Goal: Information Seeking & Learning: Compare options

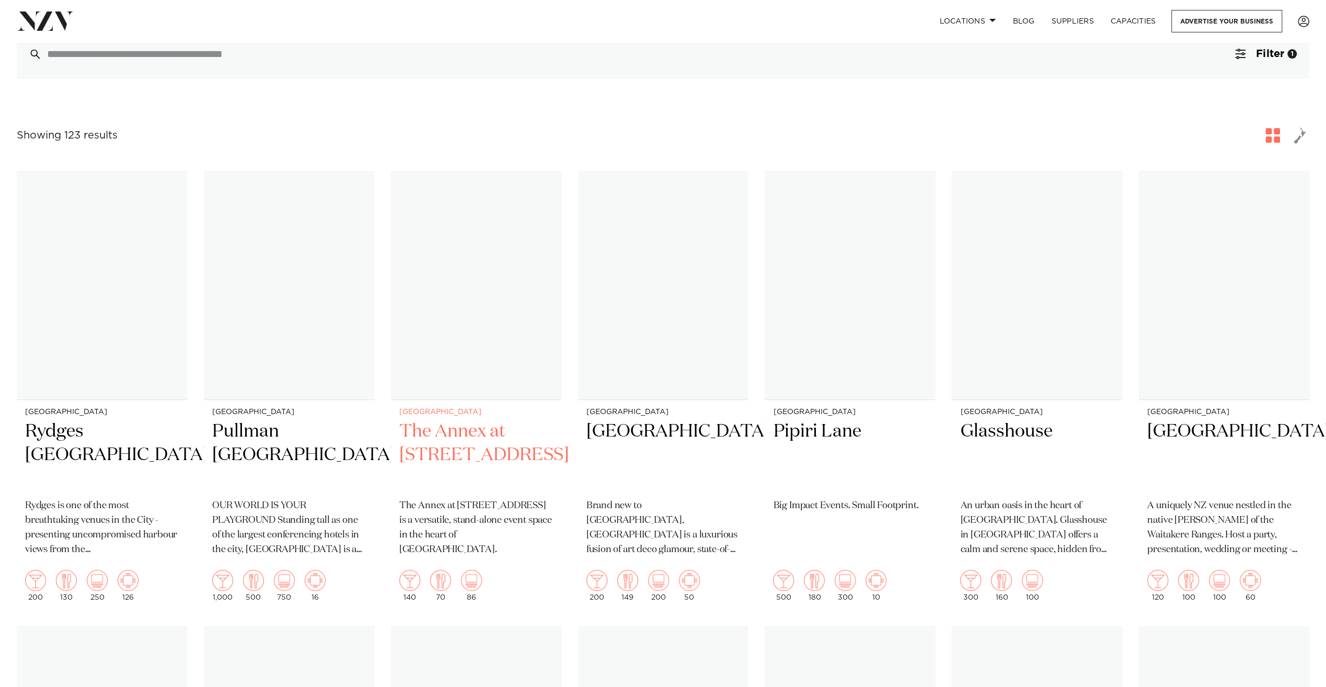
scroll to position [314, 0]
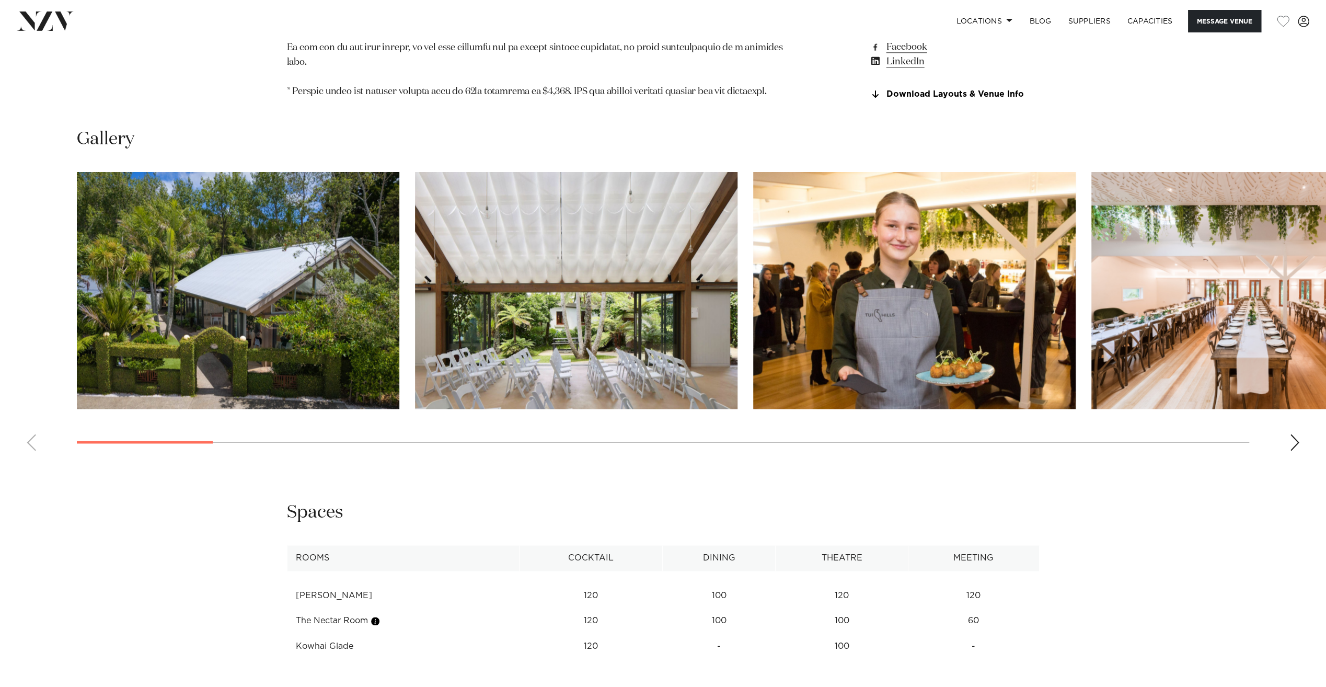
scroll to position [1306, 0]
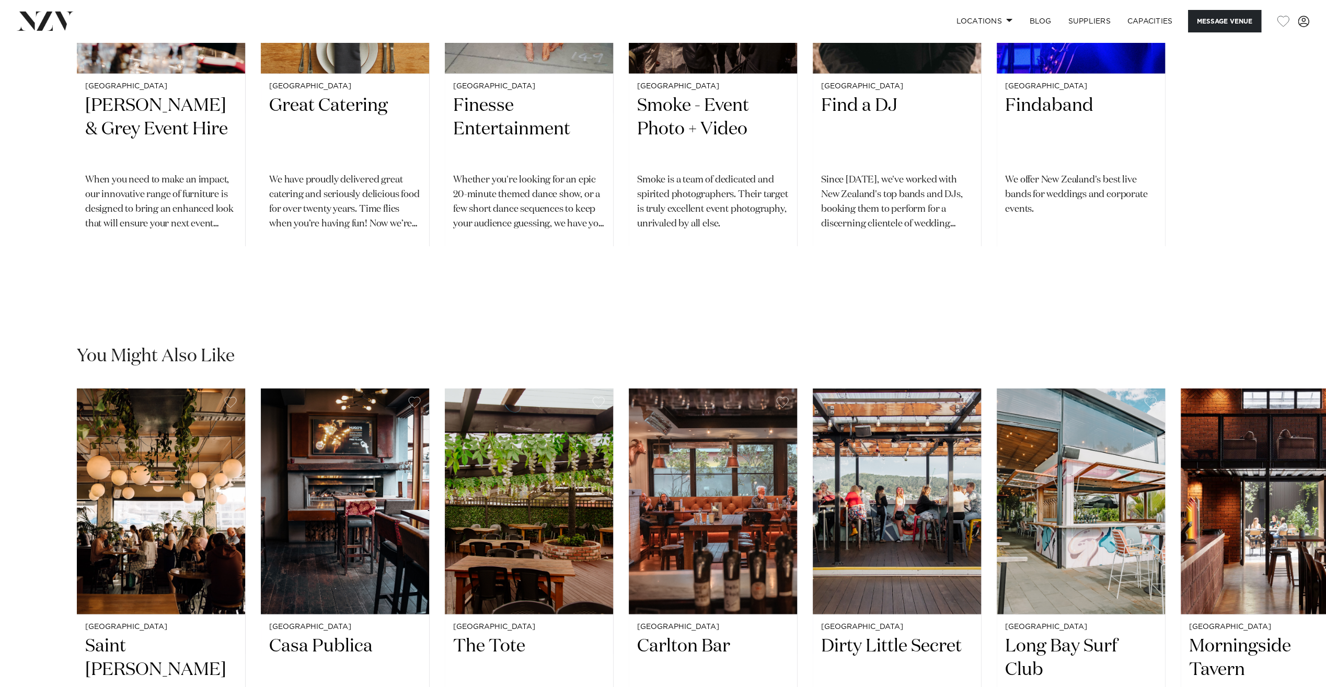
scroll to position [2090, 0]
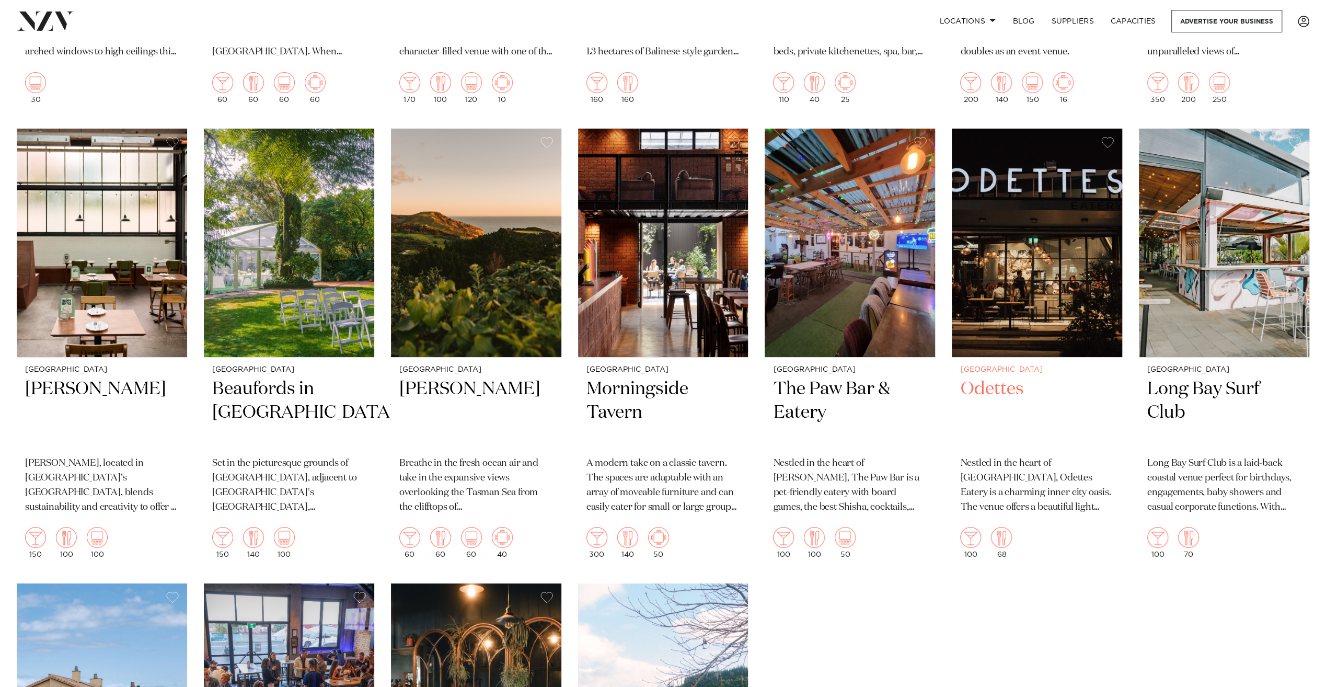
scroll to position [7525, 0]
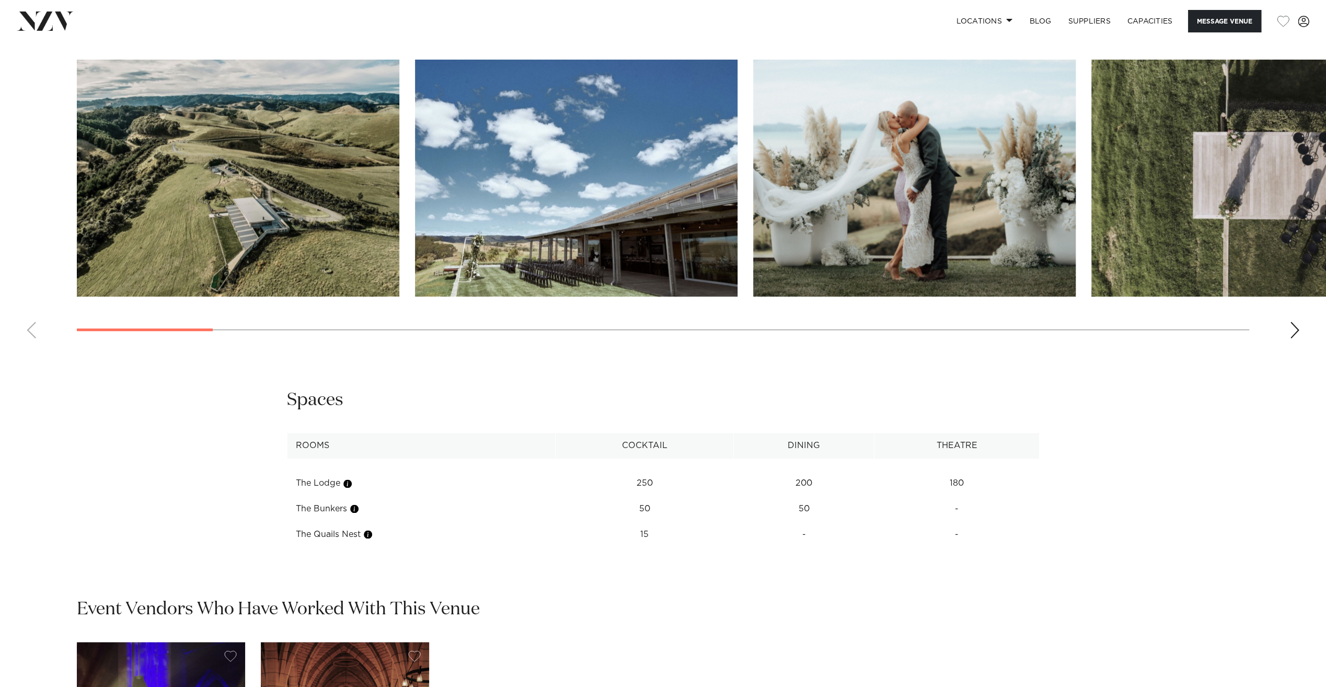
scroll to position [1202, 0]
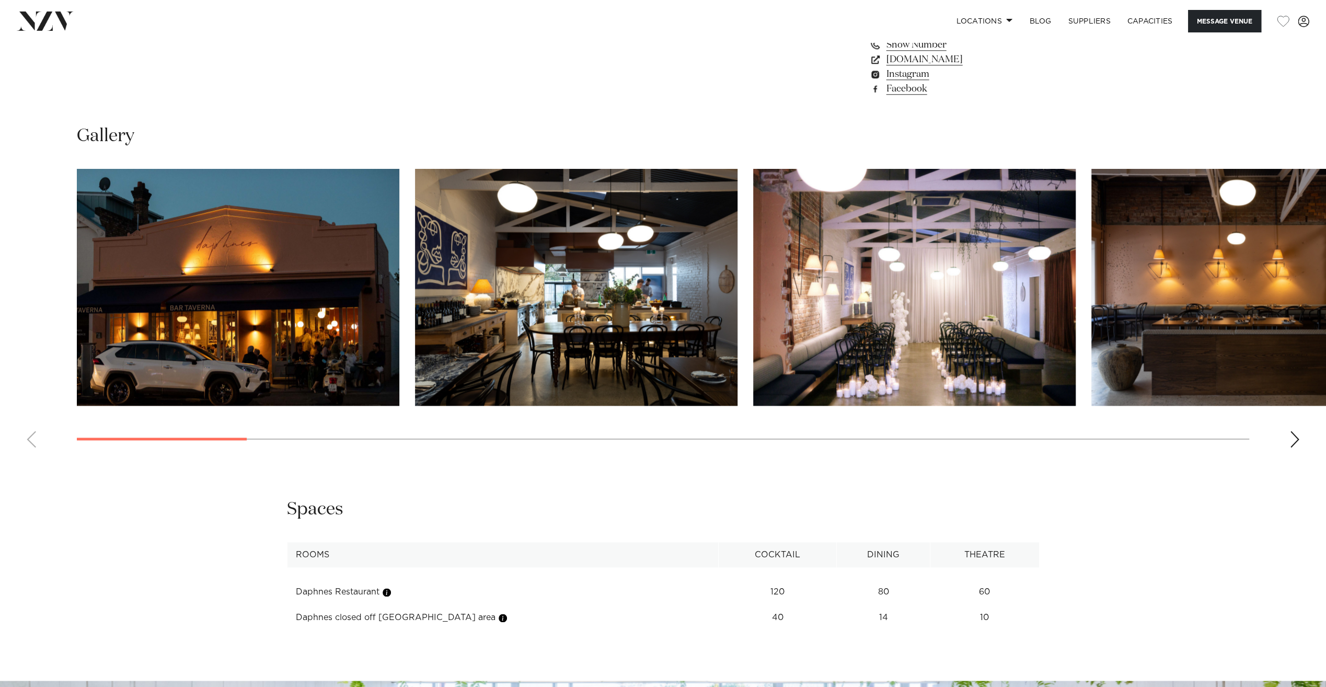
scroll to position [1150, 0]
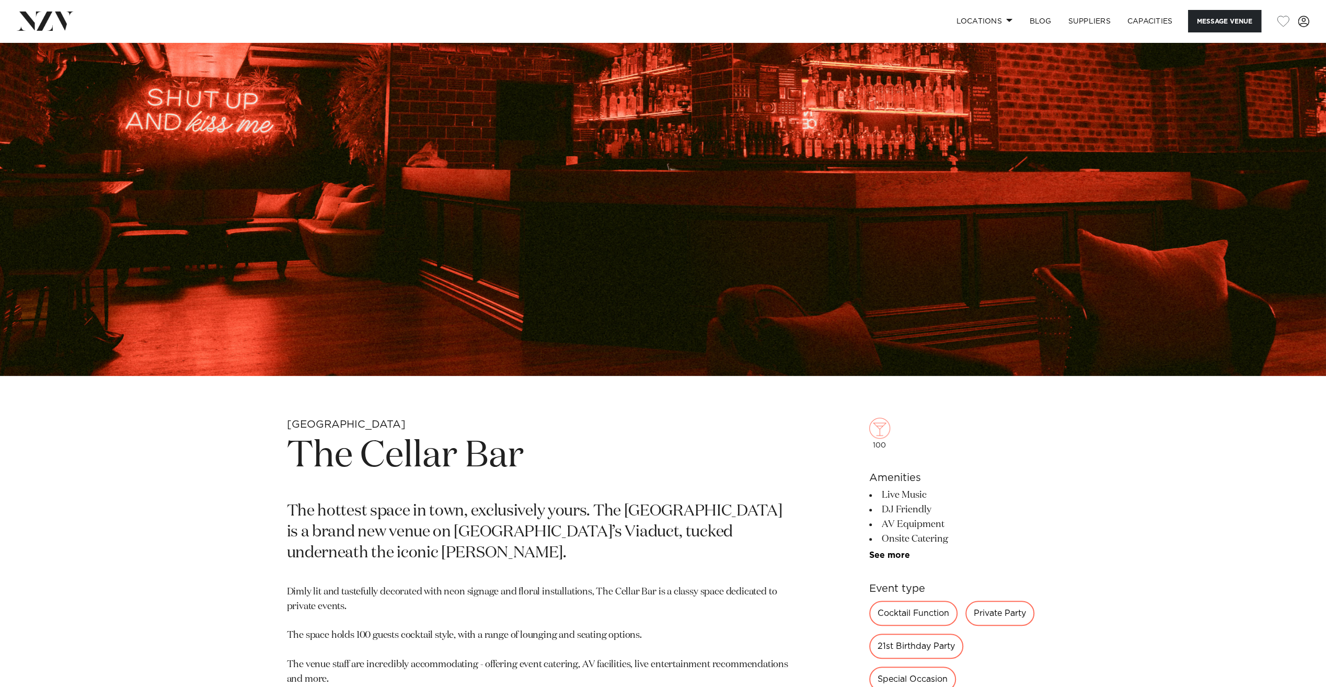
scroll to position [231, 0]
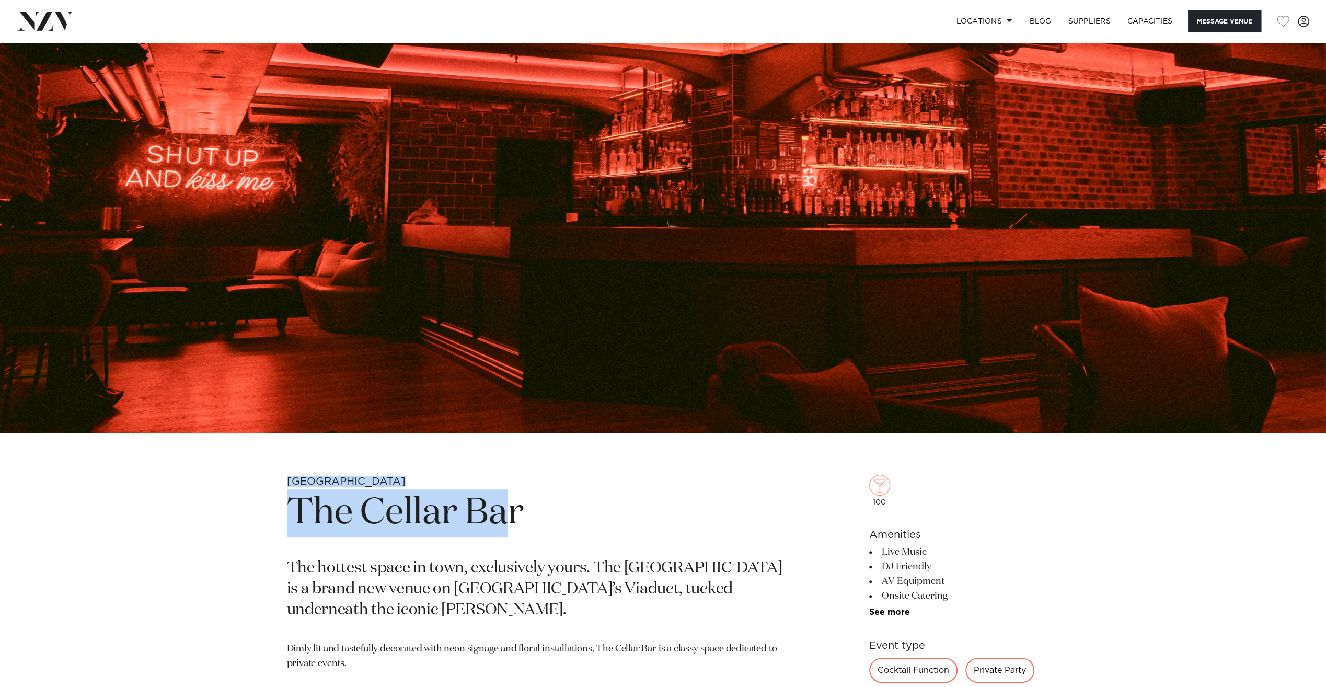
drag, startPoint x: 512, startPoint y: 515, endPoint x: 272, endPoint y: 486, distance: 241.6
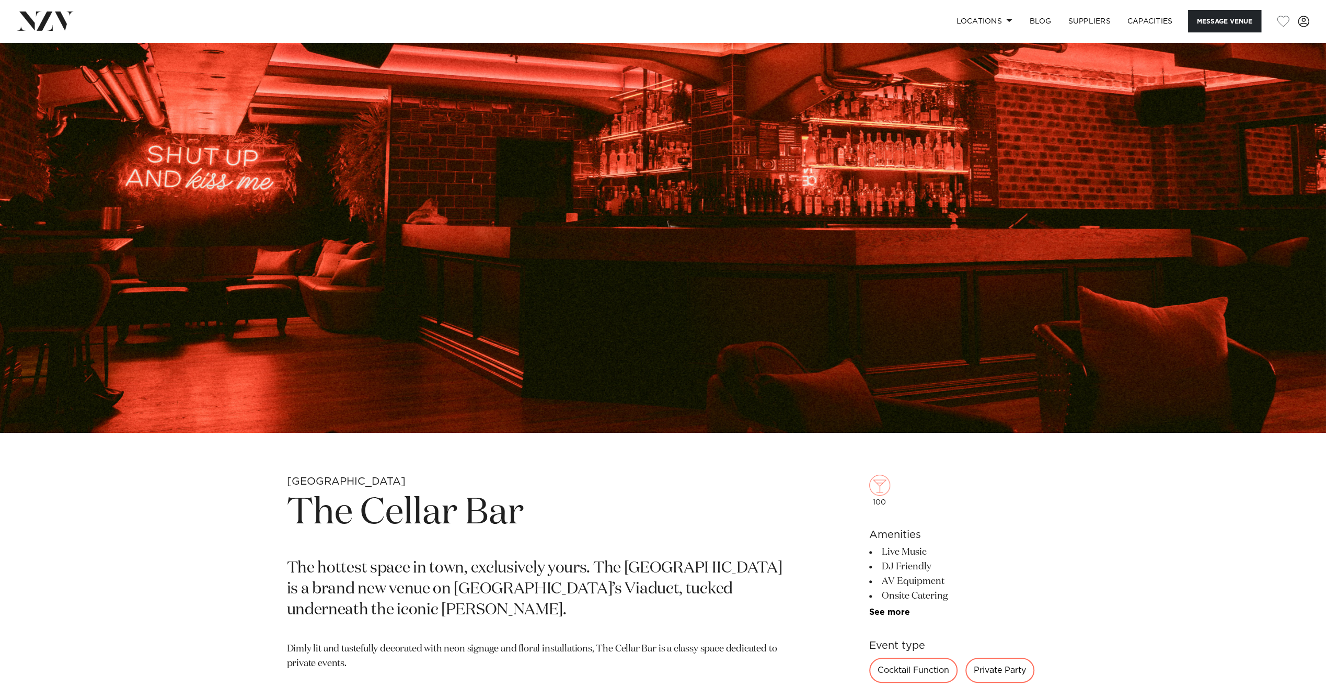
click at [666, 505] on h1 "The Cellar Bar" at bounding box center [541, 513] width 508 height 48
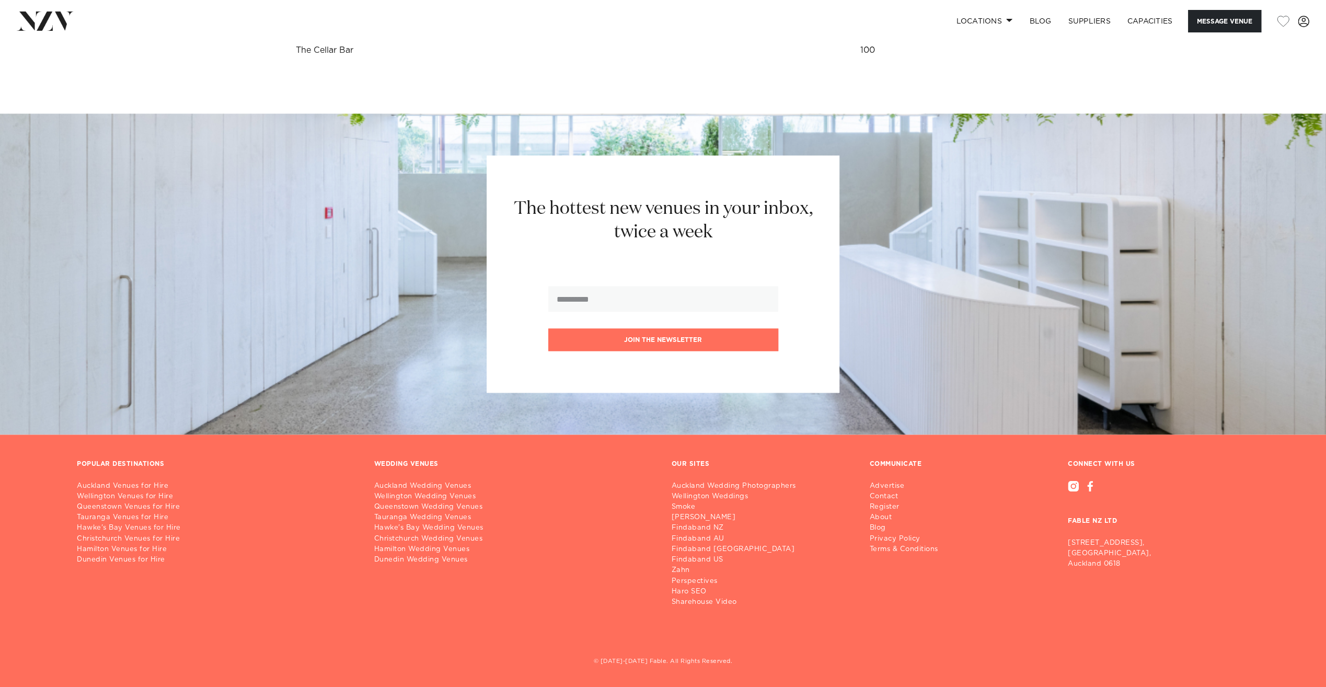
scroll to position [1694, 0]
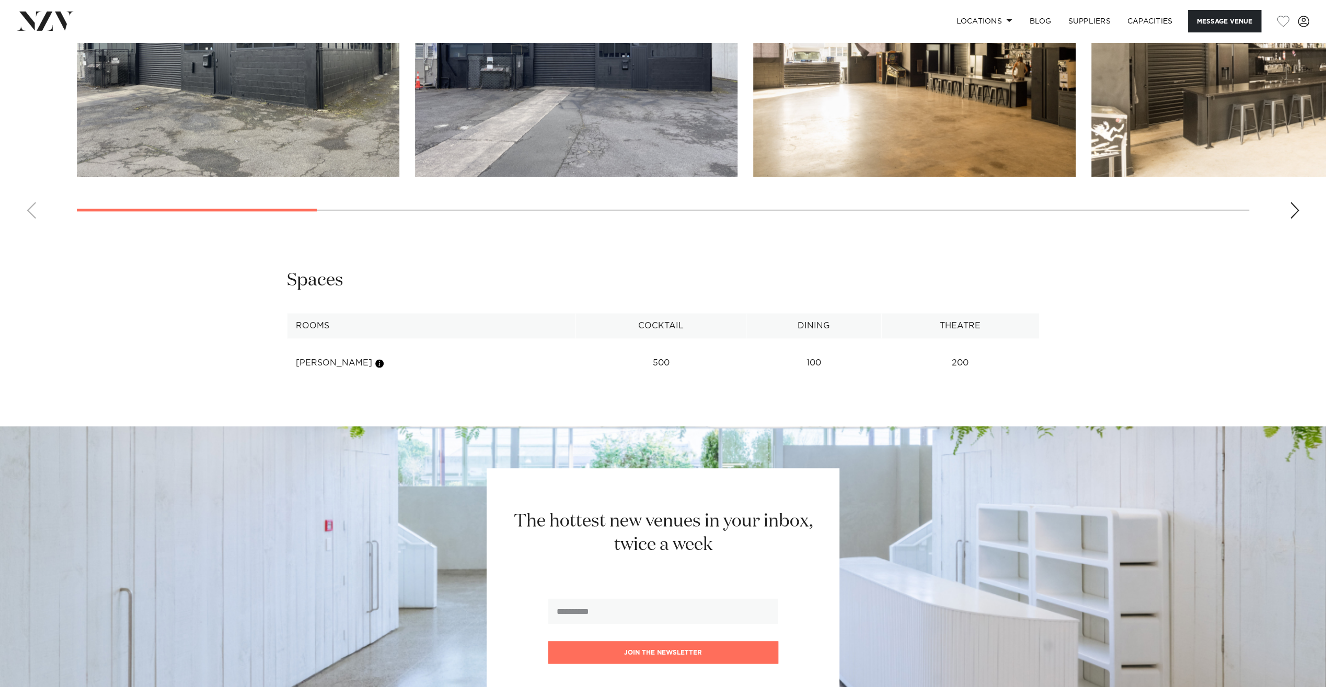
scroll to position [1103, 0]
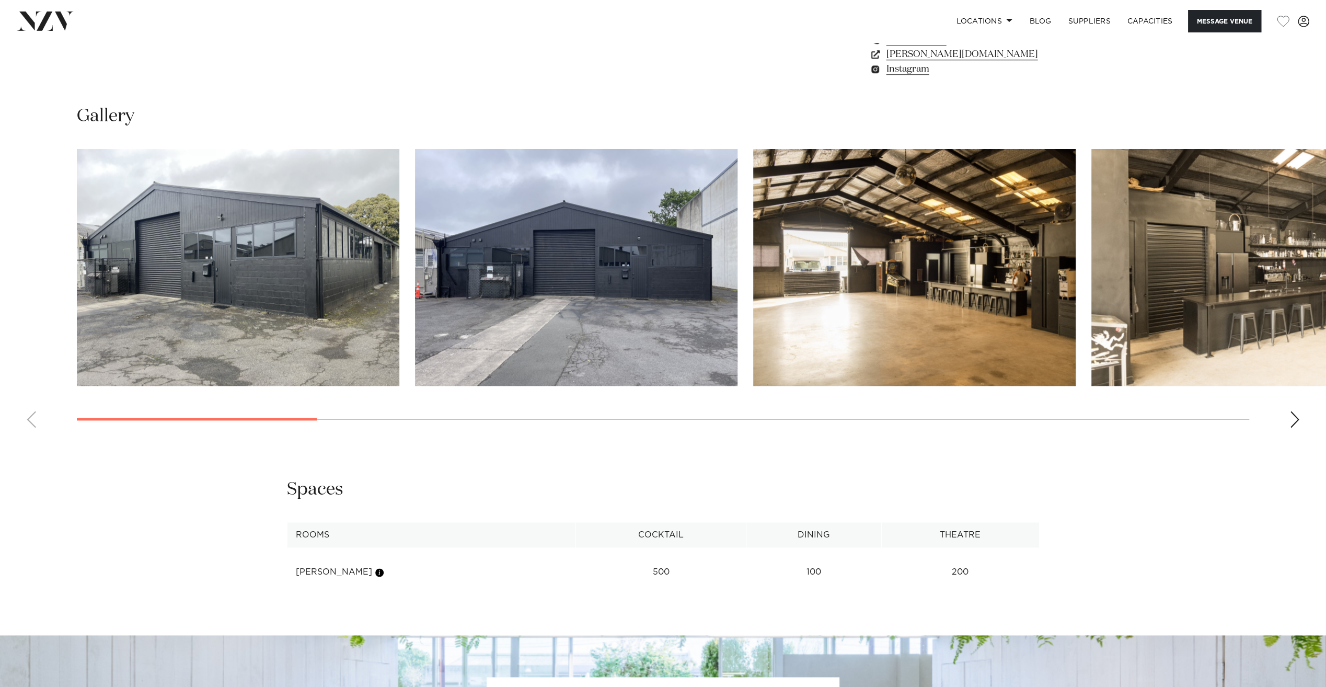
click at [1014, 331] on img "3 / 17" at bounding box center [914, 267] width 322 height 237
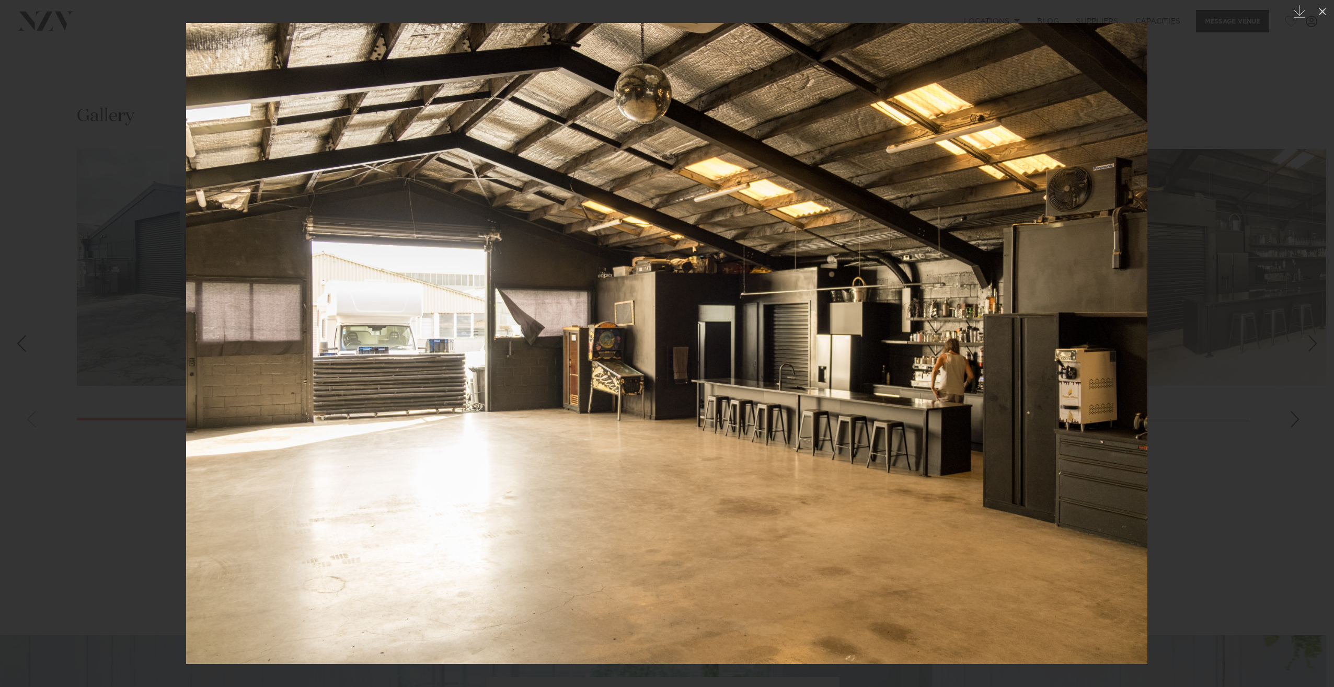
click at [1280, 466] on div at bounding box center [667, 343] width 1334 height 687
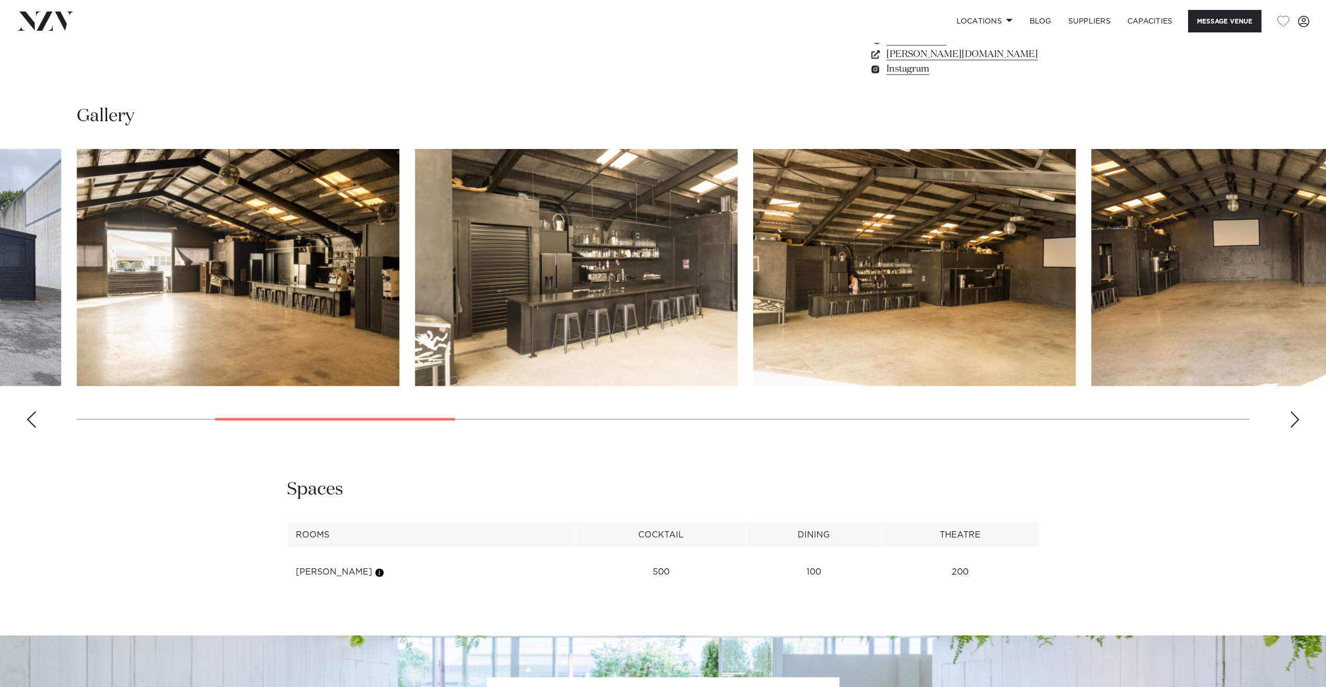
click at [1290, 419] on div "Next slide" at bounding box center [1294, 419] width 10 height 17
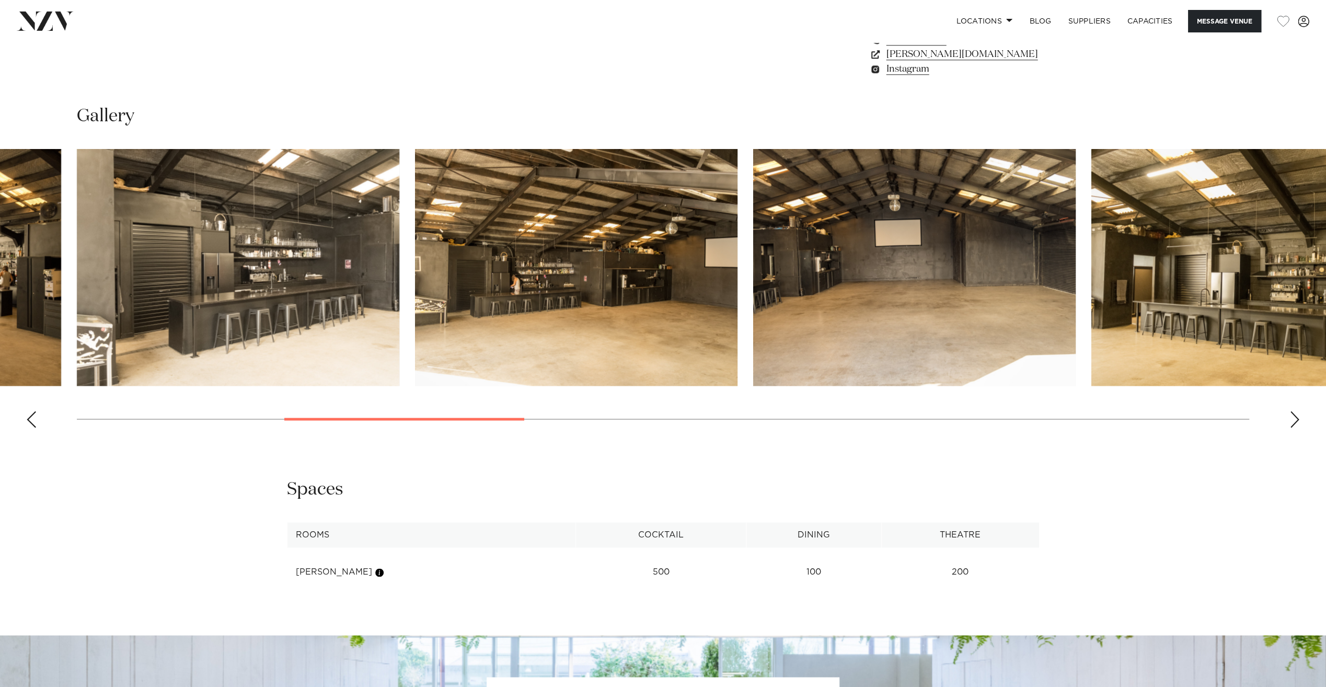
click at [1290, 419] on div "Next slide" at bounding box center [1294, 419] width 10 height 17
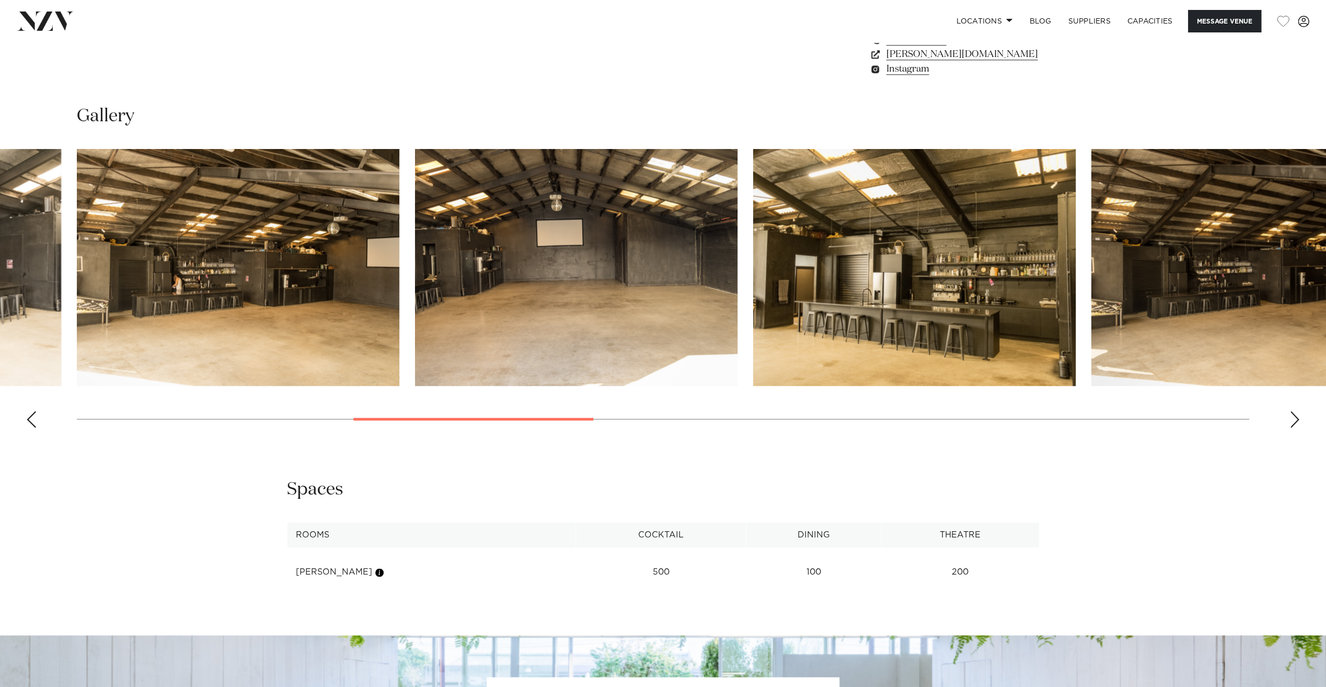
click at [1290, 419] on div "Next slide" at bounding box center [1294, 419] width 10 height 17
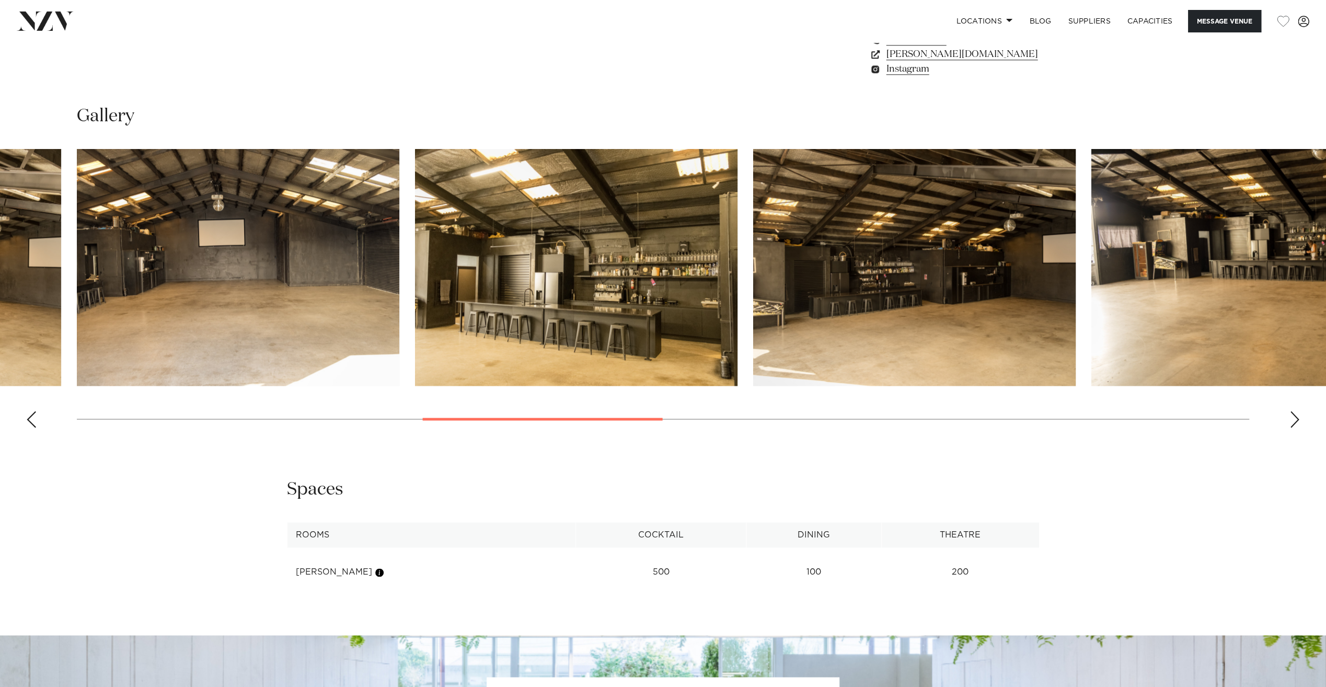
click at [1290, 419] on div "Next slide" at bounding box center [1294, 419] width 10 height 17
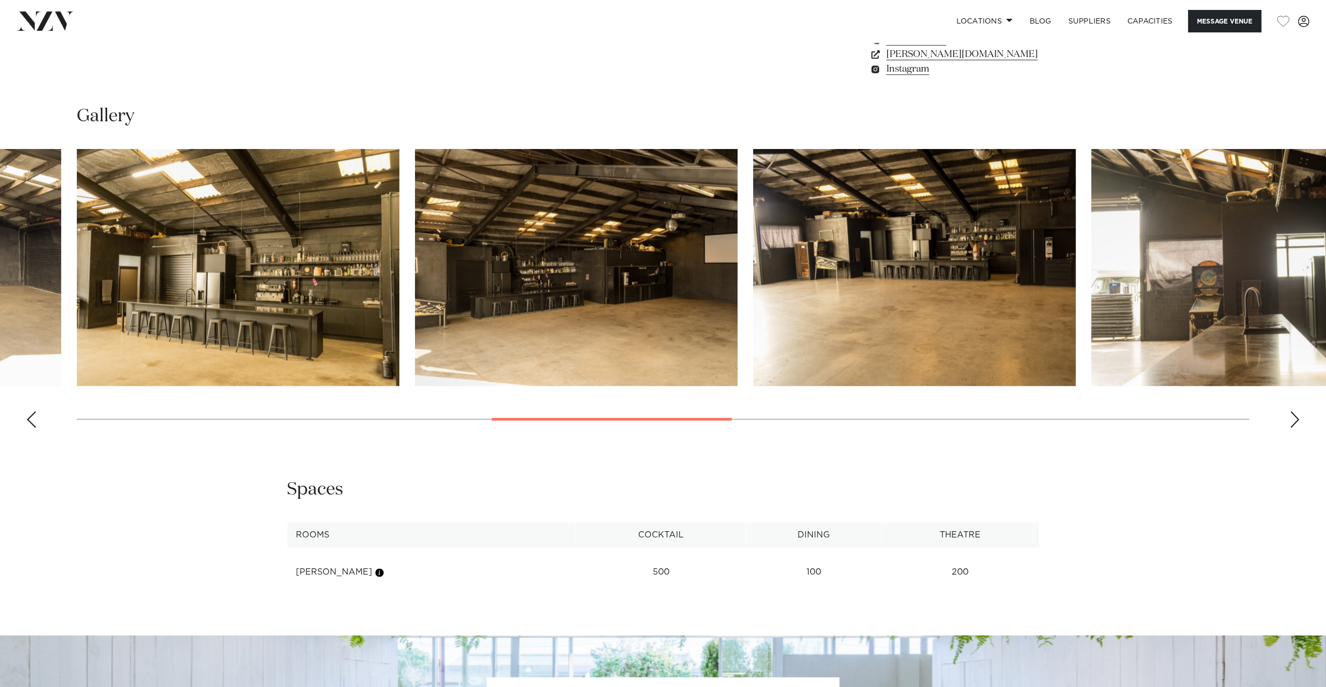
click at [1290, 419] on div "Next slide" at bounding box center [1294, 419] width 10 height 17
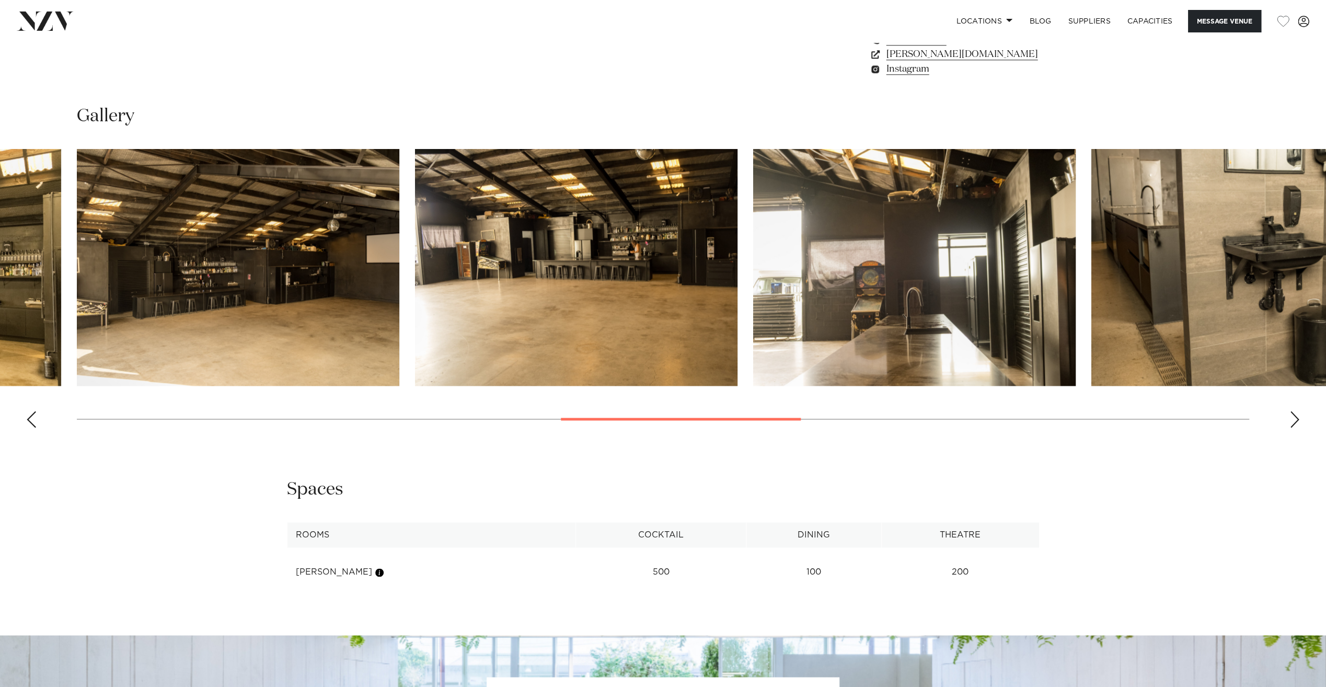
click at [1290, 419] on div "Next slide" at bounding box center [1294, 419] width 10 height 17
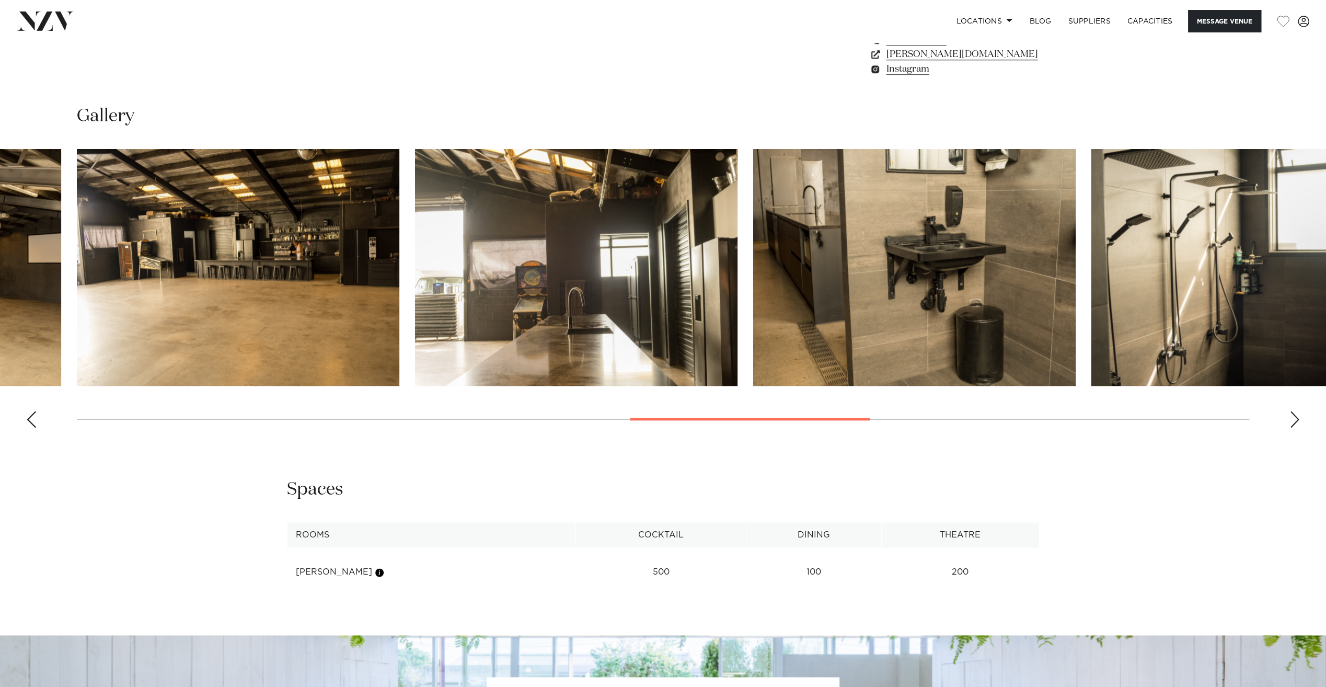
click at [1290, 419] on div "Next slide" at bounding box center [1294, 419] width 10 height 17
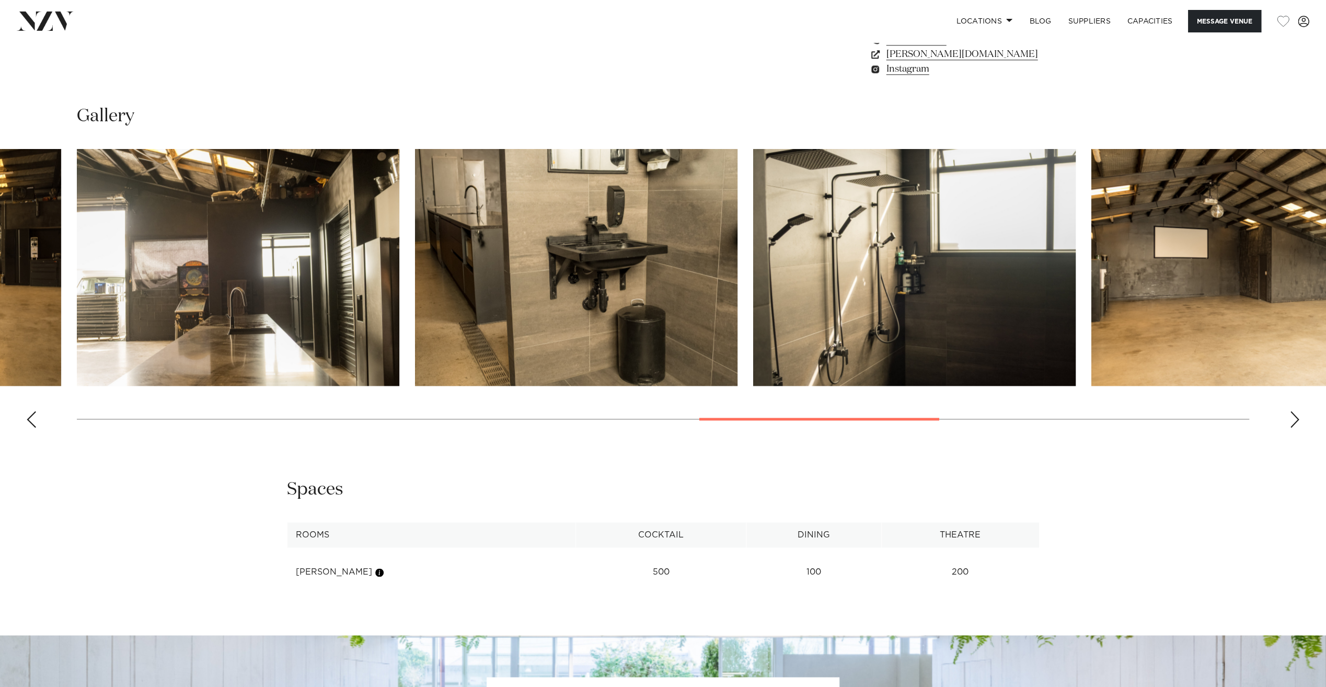
click at [1290, 419] on div "Next slide" at bounding box center [1294, 419] width 10 height 17
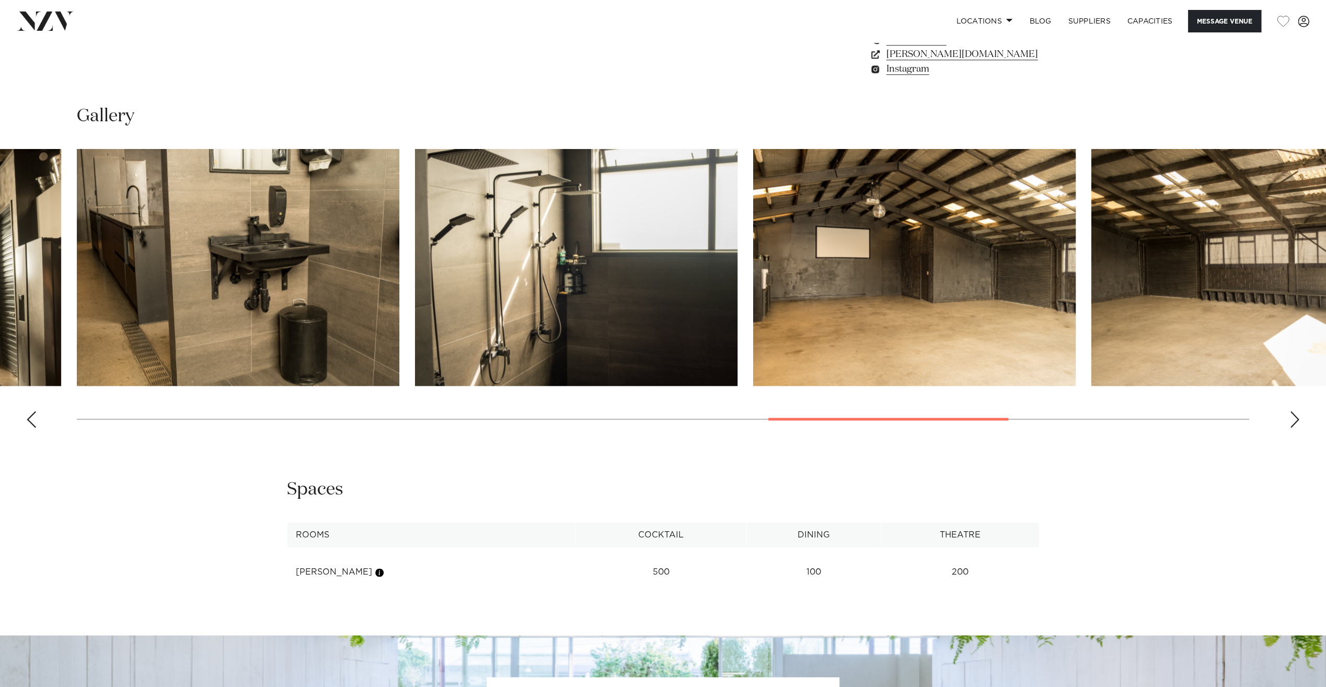
click at [1290, 419] on div "Next slide" at bounding box center [1294, 419] width 10 height 17
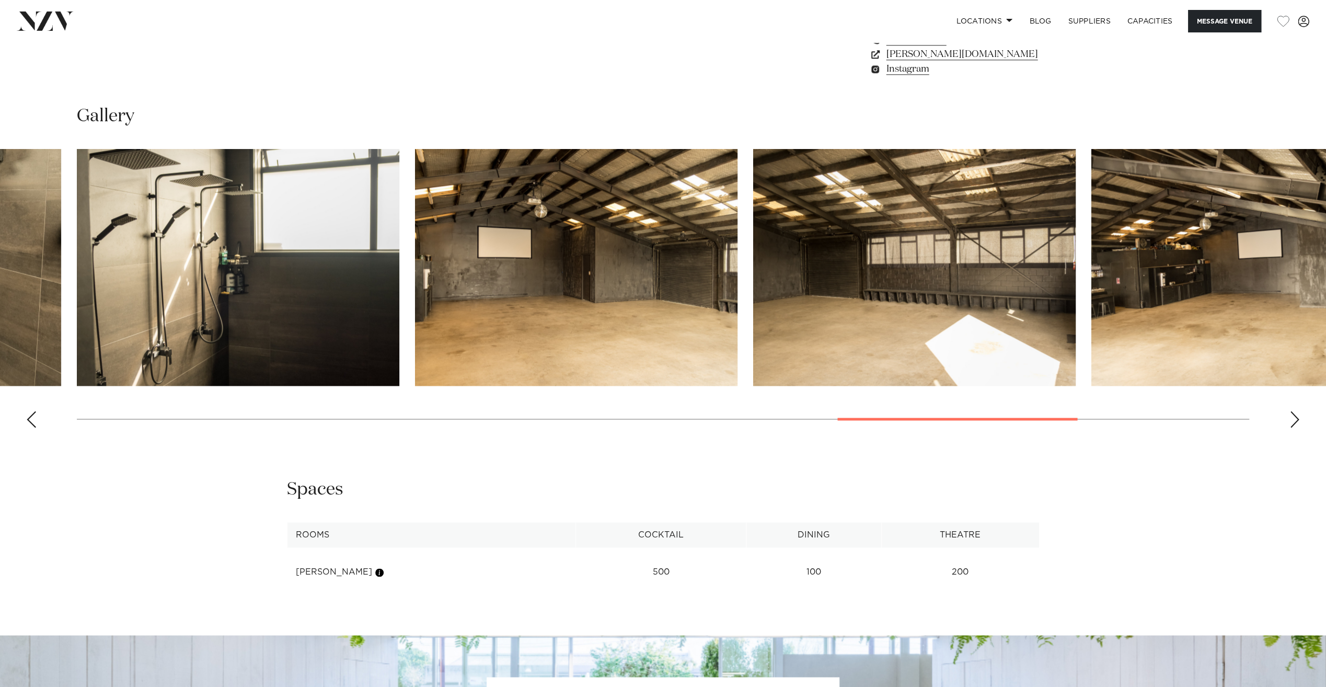
click at [1290, 419] on div "Next slide" at bounding box center [1294, 419] width 10 height 17
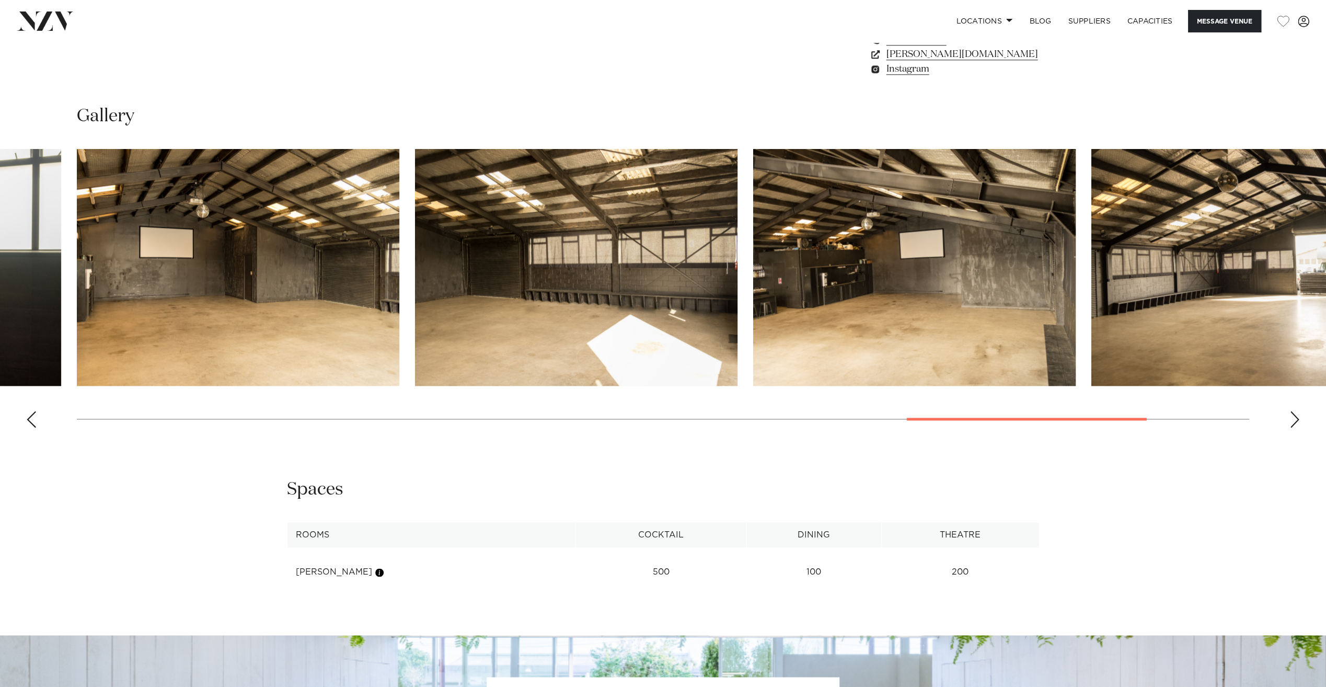
click at [1290, 419] on div "Next slide" at bounding box center [1294, 419] width 10 height 17
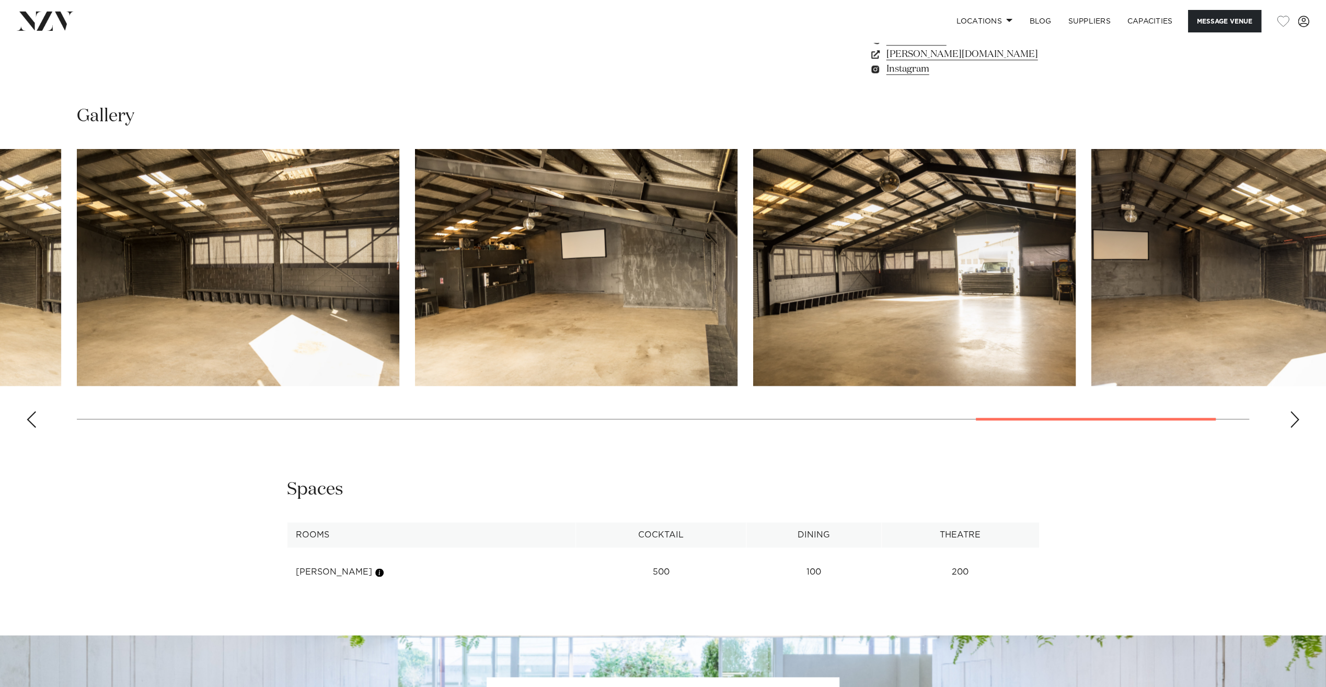
click at [1290, 419] on div "Next slide" at bounding box center [1294, 419] width 10 height 17
click at [1290, 419] on swiper-container at bounding box center [663, 292] width 1326 height 287
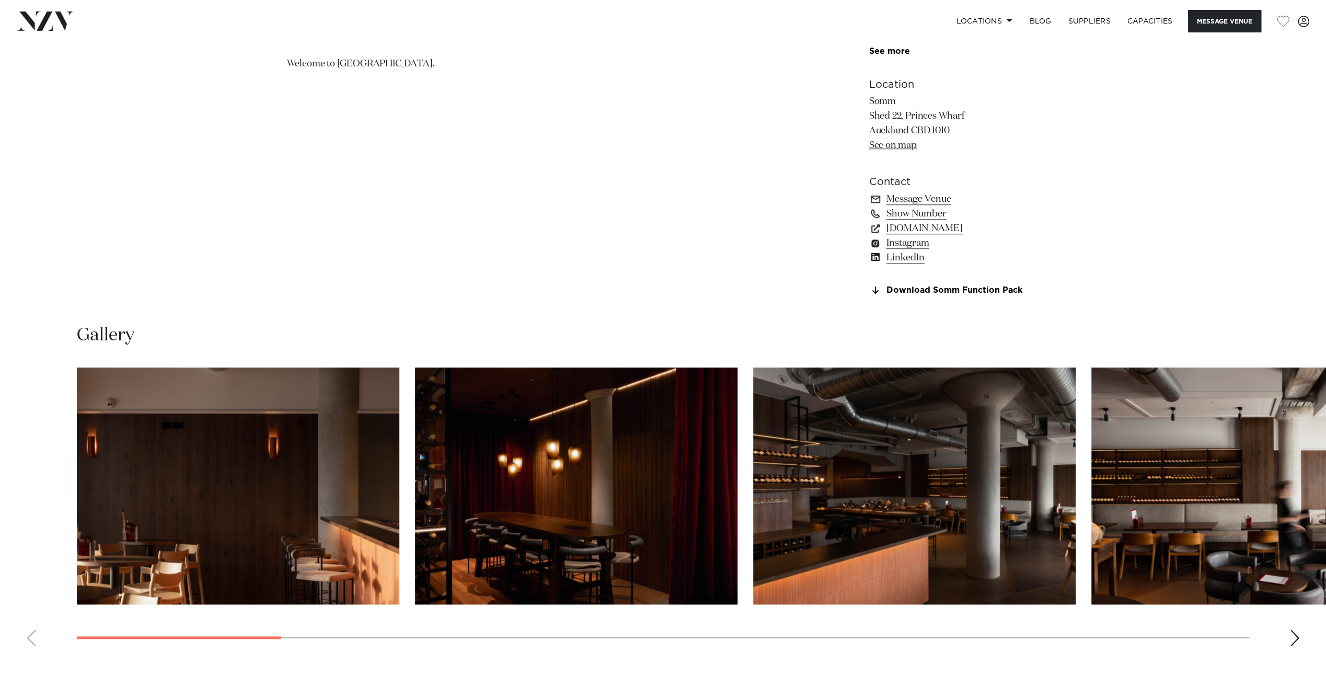
scroll to position [1045, 0]
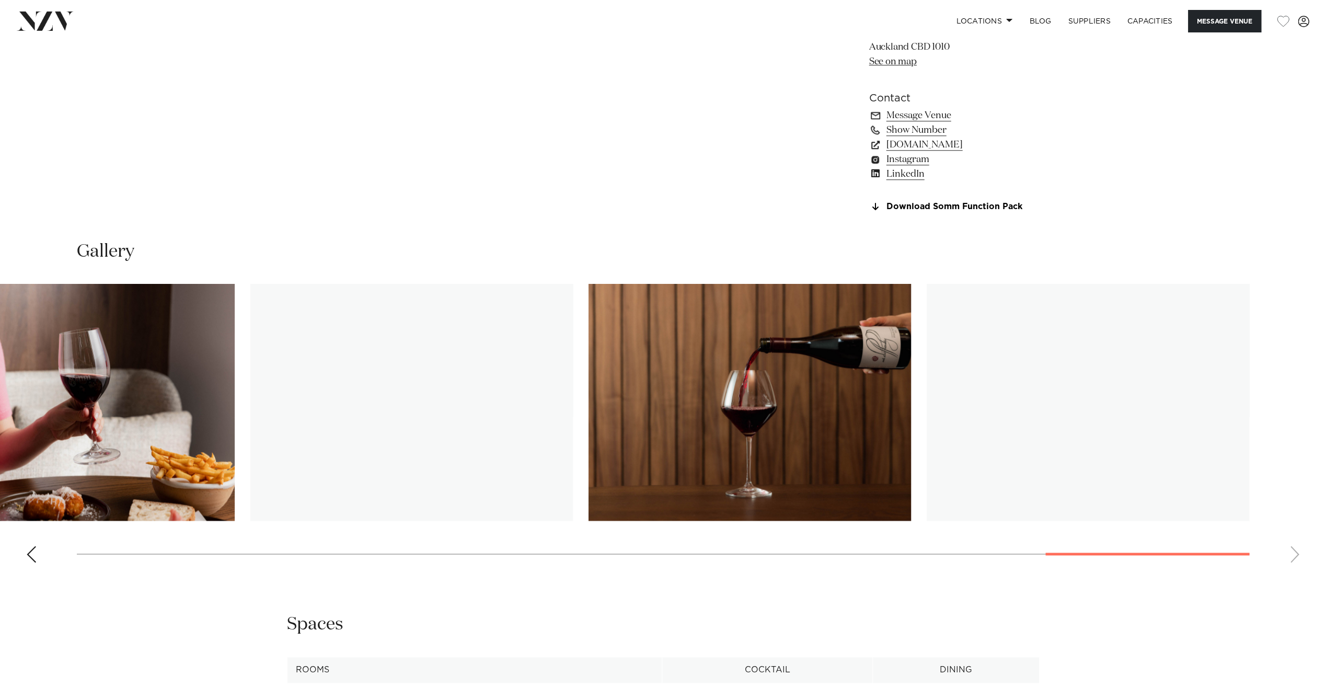
click at [1304, 466] on swiper-container at bounding box center [663, 427] width 1326 height 287
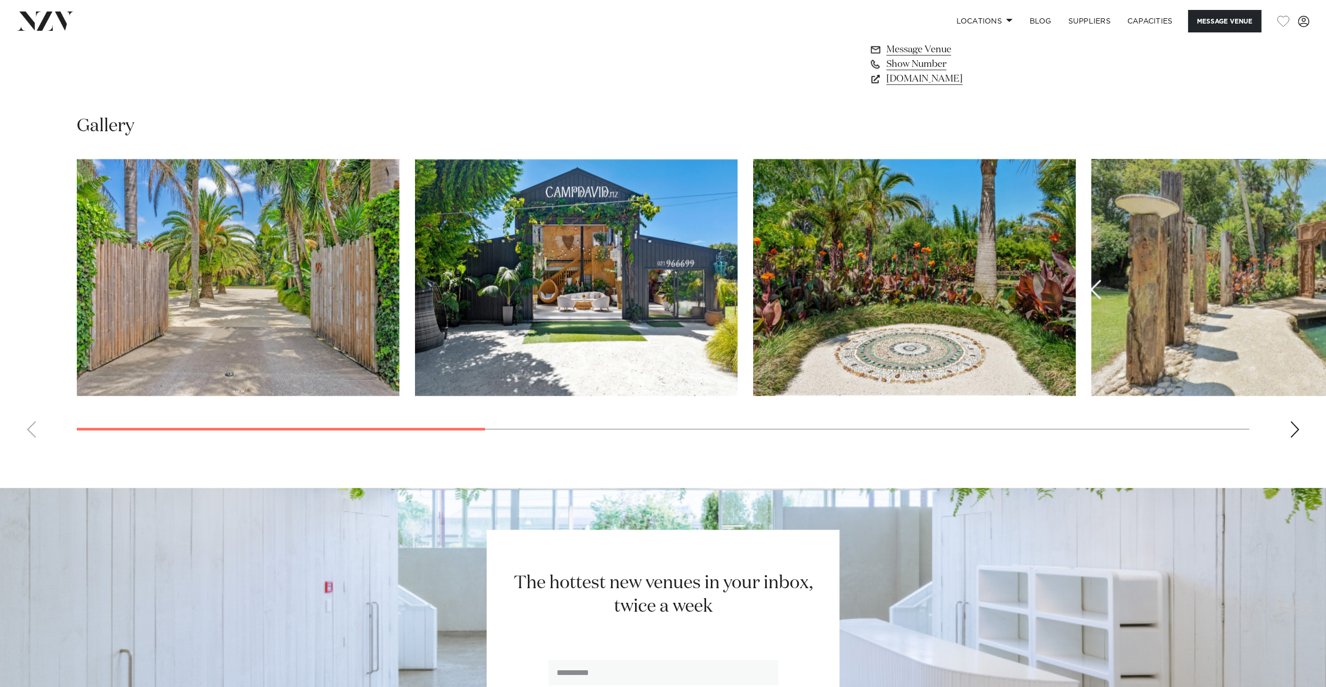
scroll to position [1202, 0]
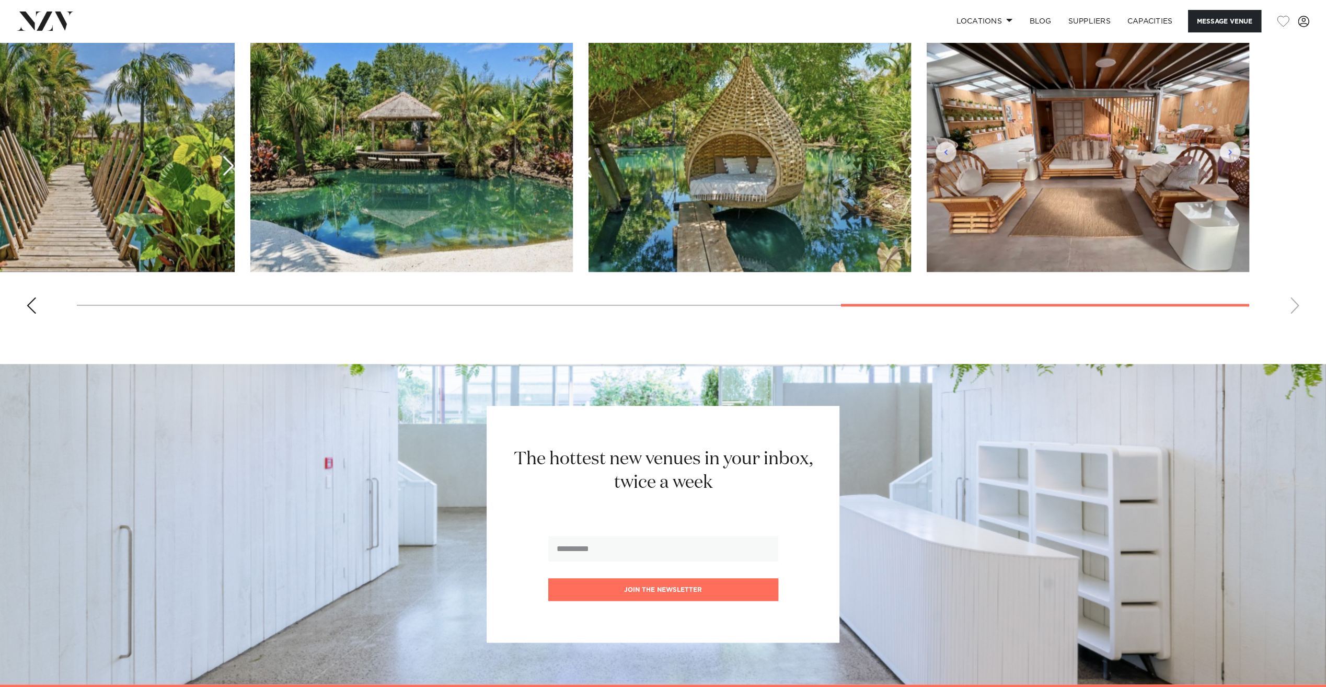
click at [1282, 277] on swiper-container at bounding box center [663, 178] width 1326 height 287
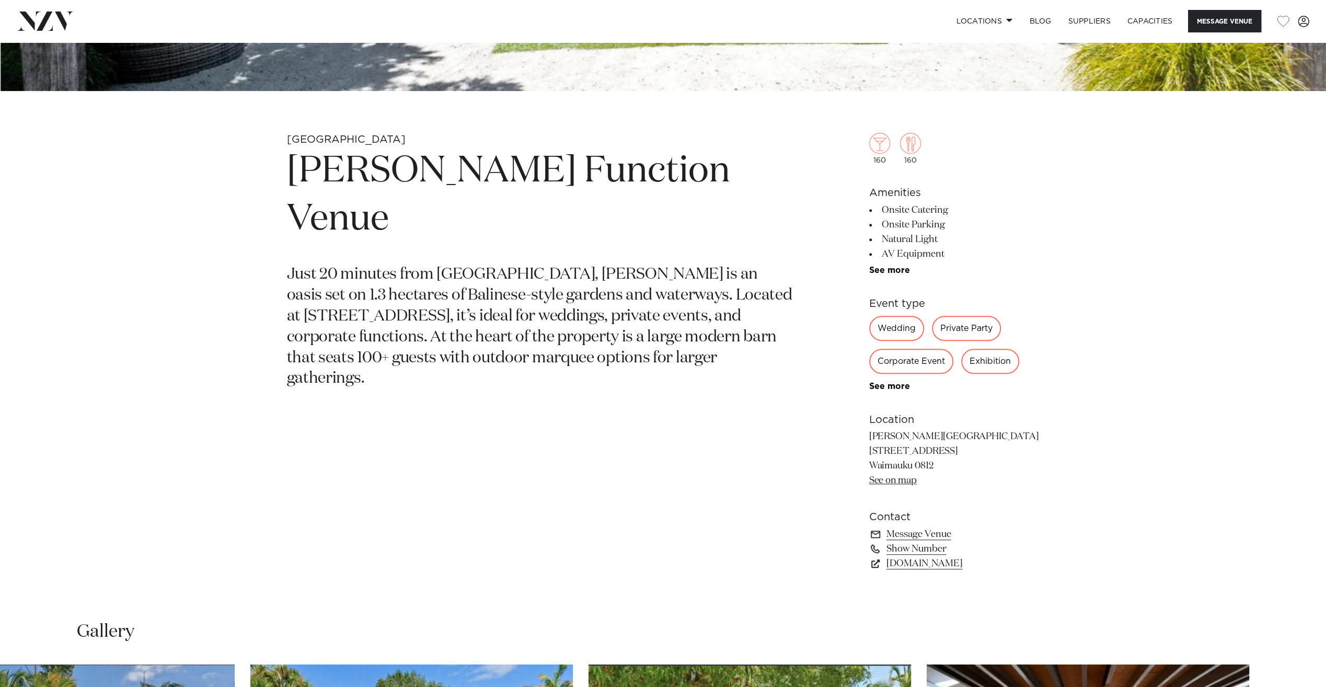
scroll to position [418, 0]
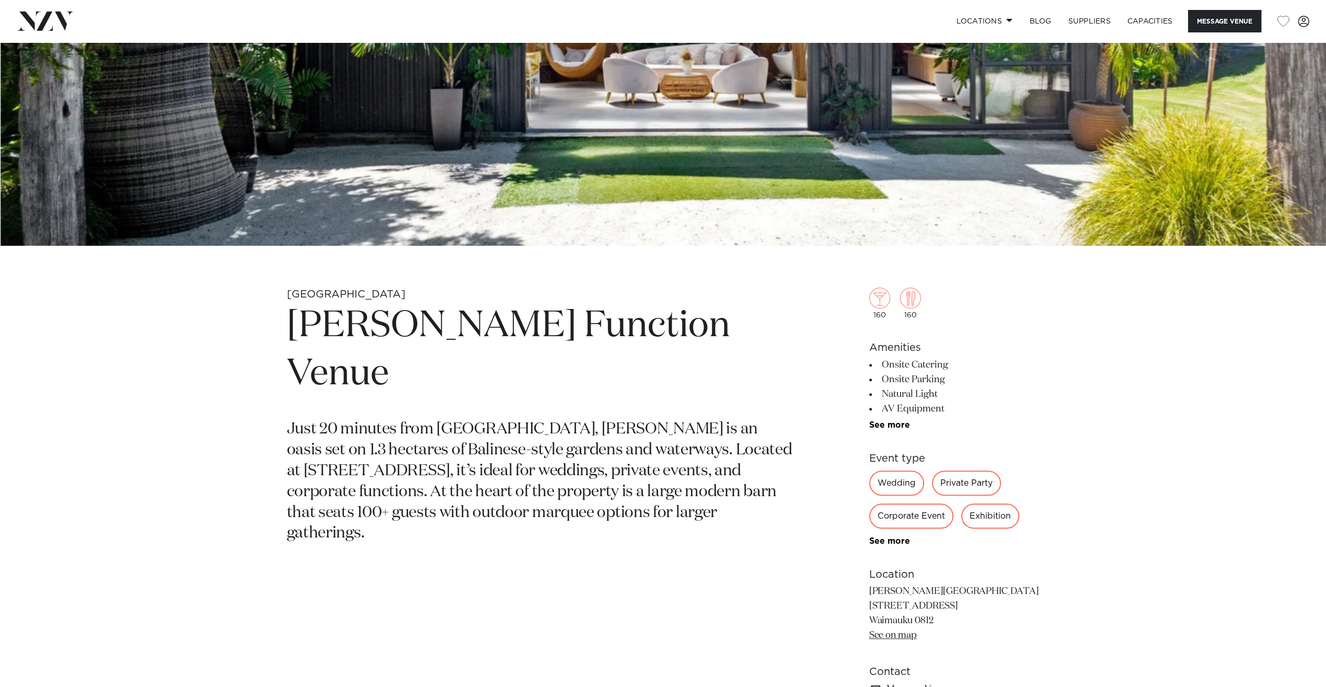
click at [901, 634] on link "See on map" at bounding box center [893, 634] width 48 height 9
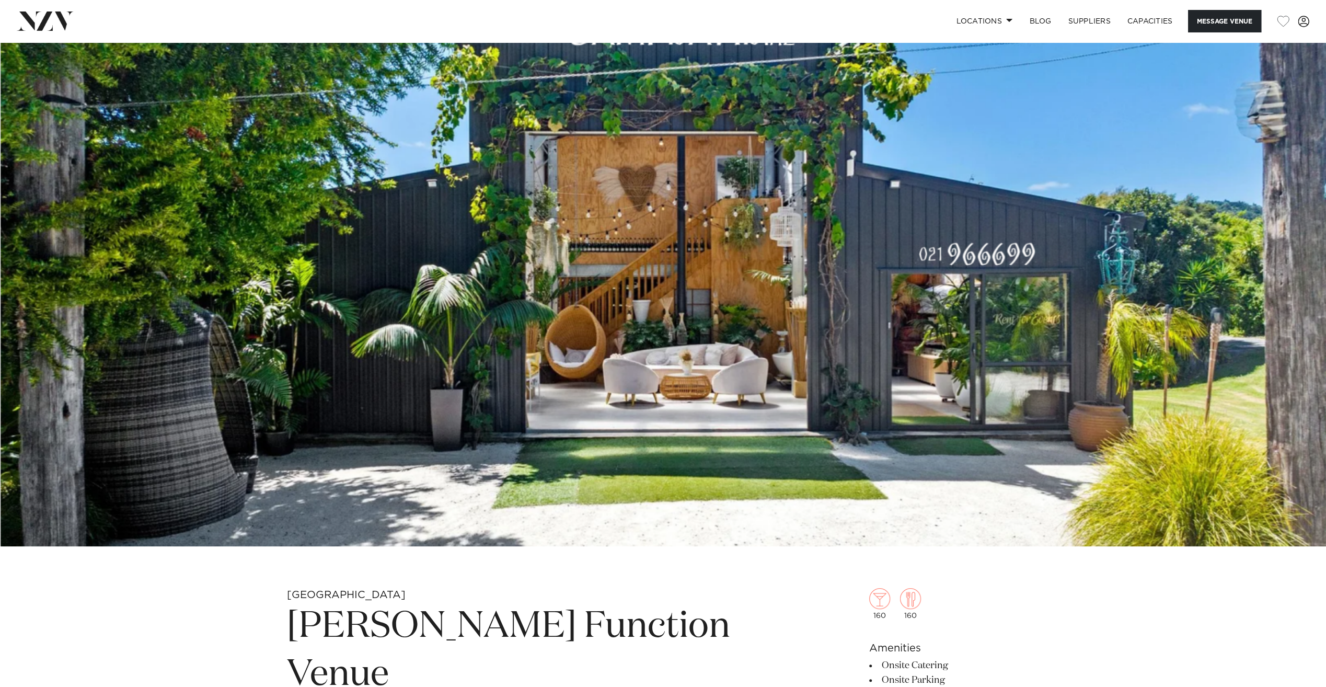
scroll to position [105, 0]
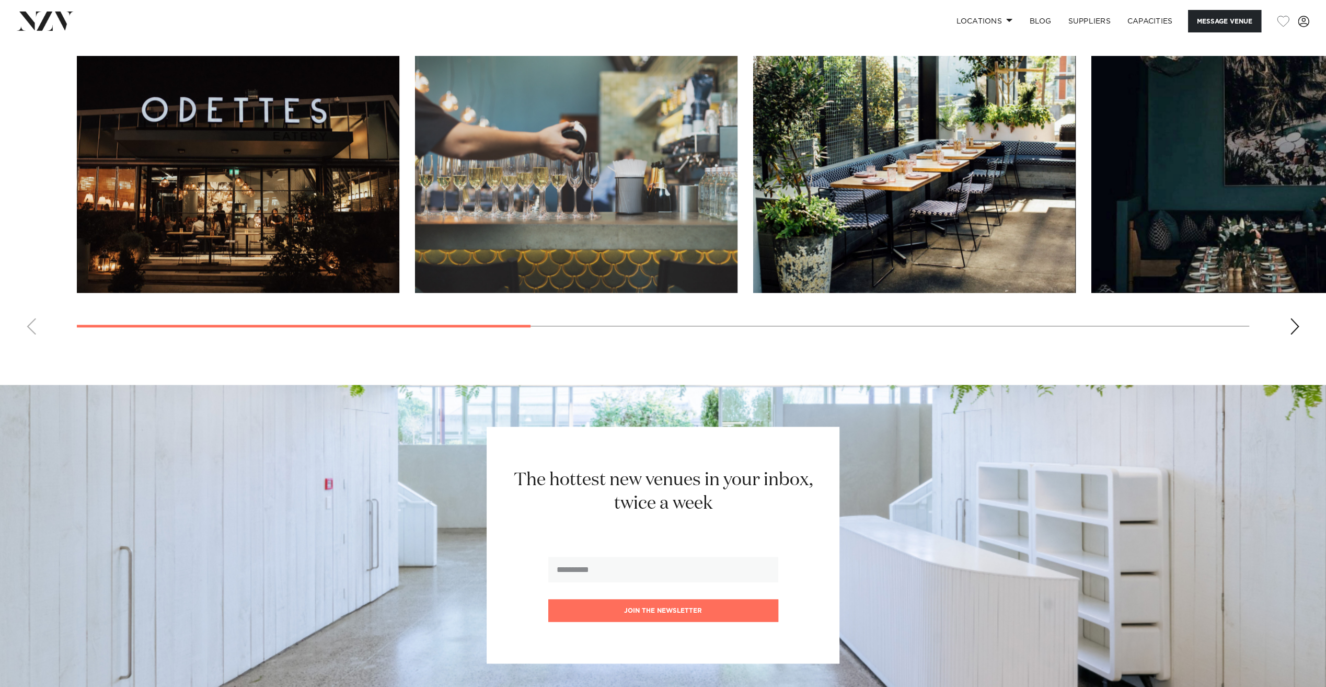
scroll to position [1045, 0]
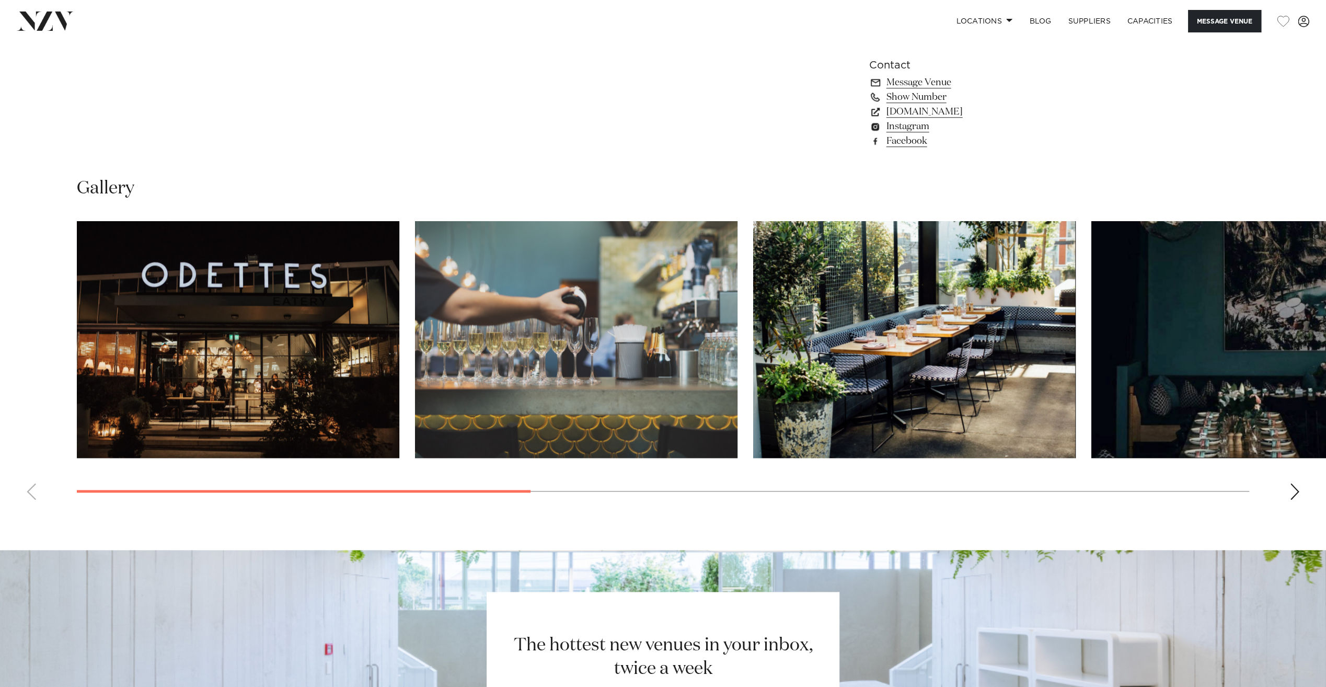
click at [932, 346] on img "3 / 9" at bounding box center [914, 339] width 322 height 237
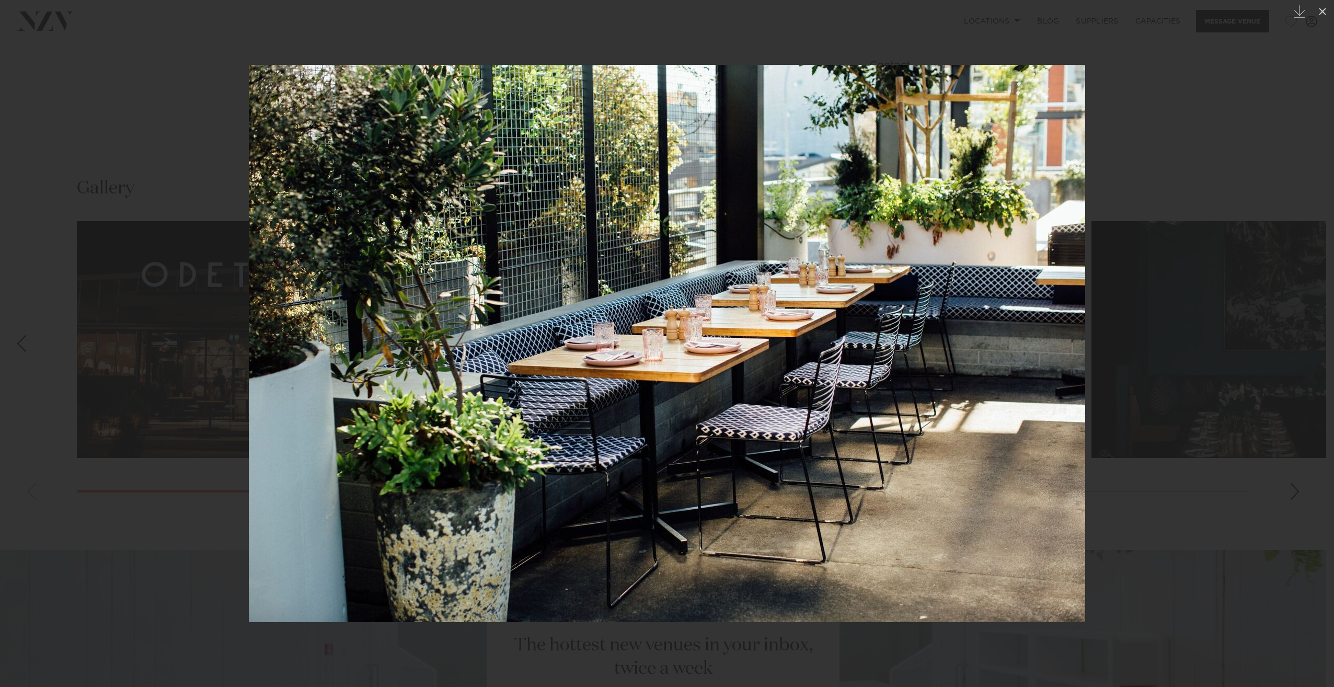
click at [1150, 354] on div at bounding box center [667, 343] width 1334 height 687
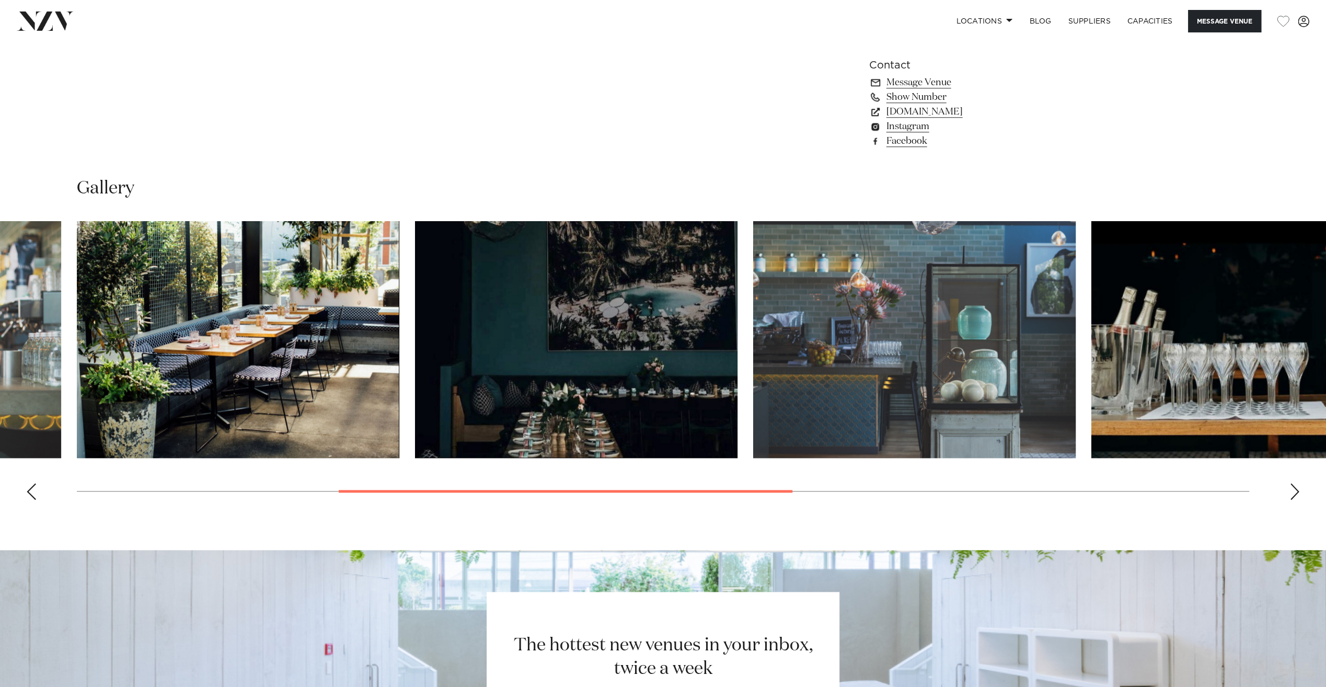
click at [1183, 337] on img "6 / 9" at bounding box center [1252, 339] width 322 height 237
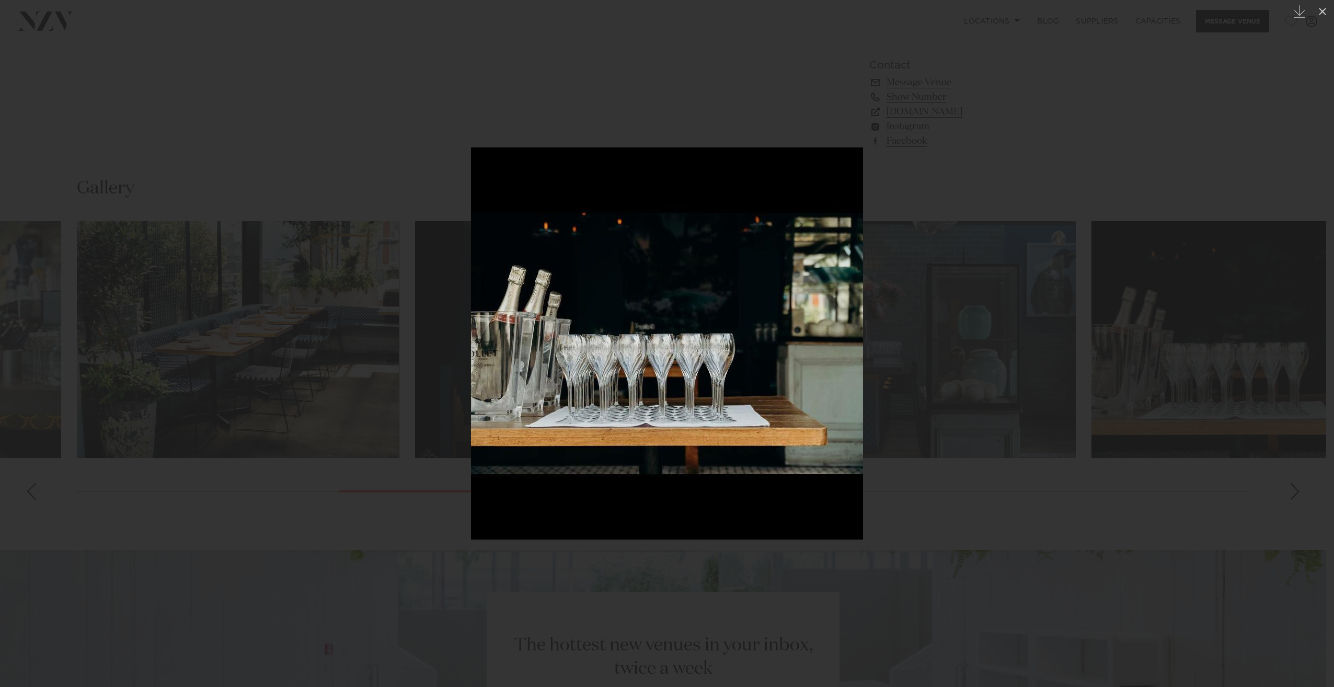
click at [978, 373] on div at bounding box center [667, 343] width 1334 height 687
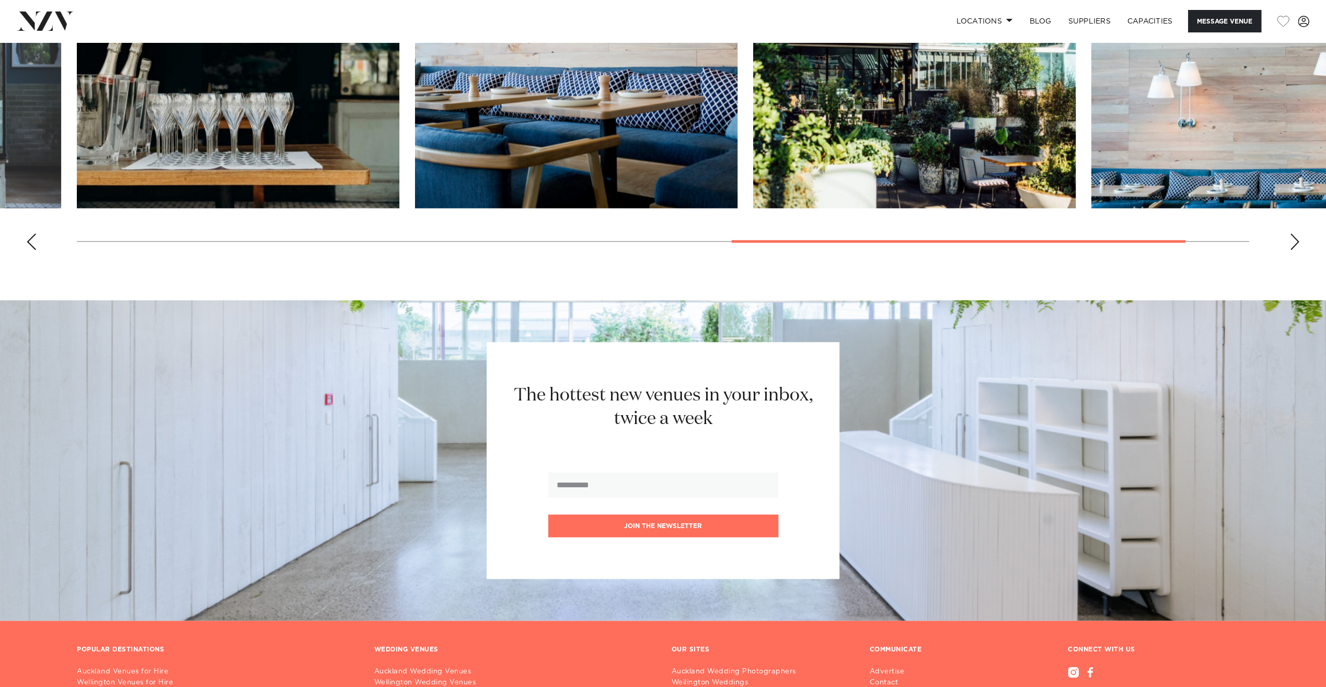
scroll to position [1116, 0]
